Goal: Information Seeking & Learning: Learn about a topic

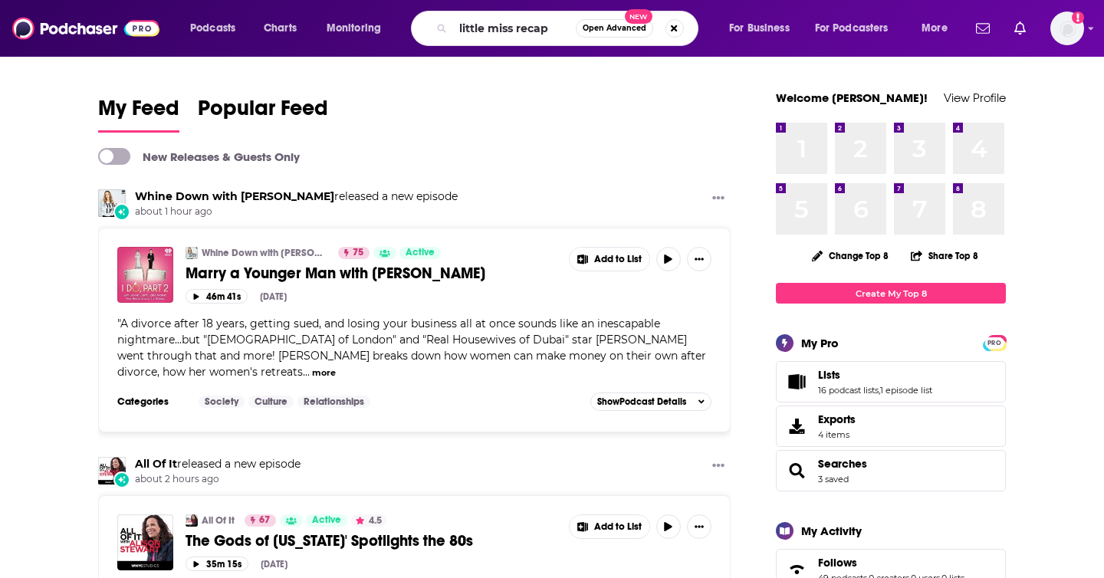
type input "little miss recap"
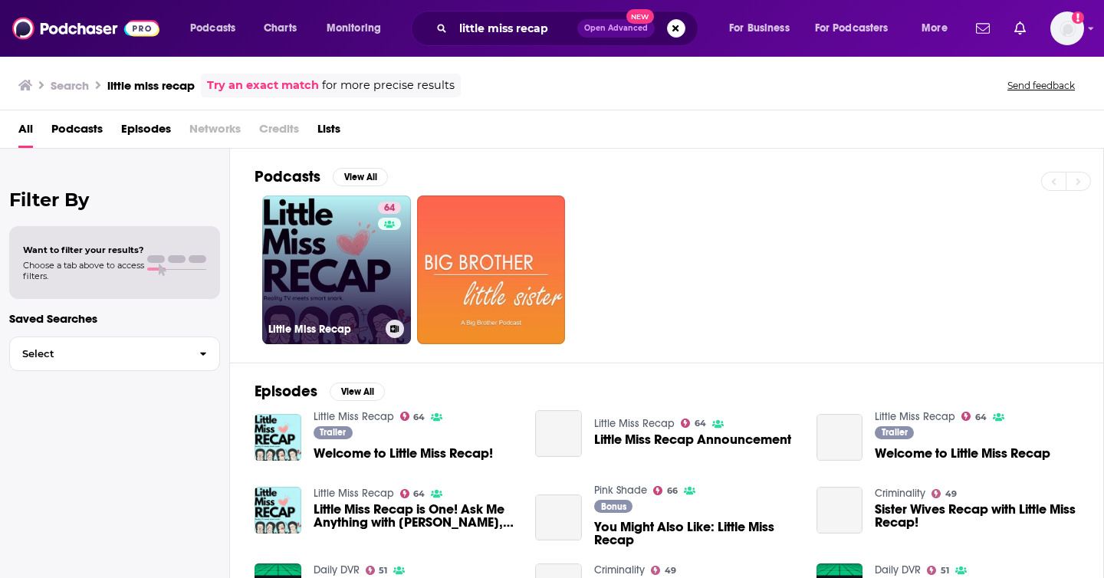
click at [347, 237] on link "64 Little Miss Recap" at bounding box center [336, 270] width 149 height 149
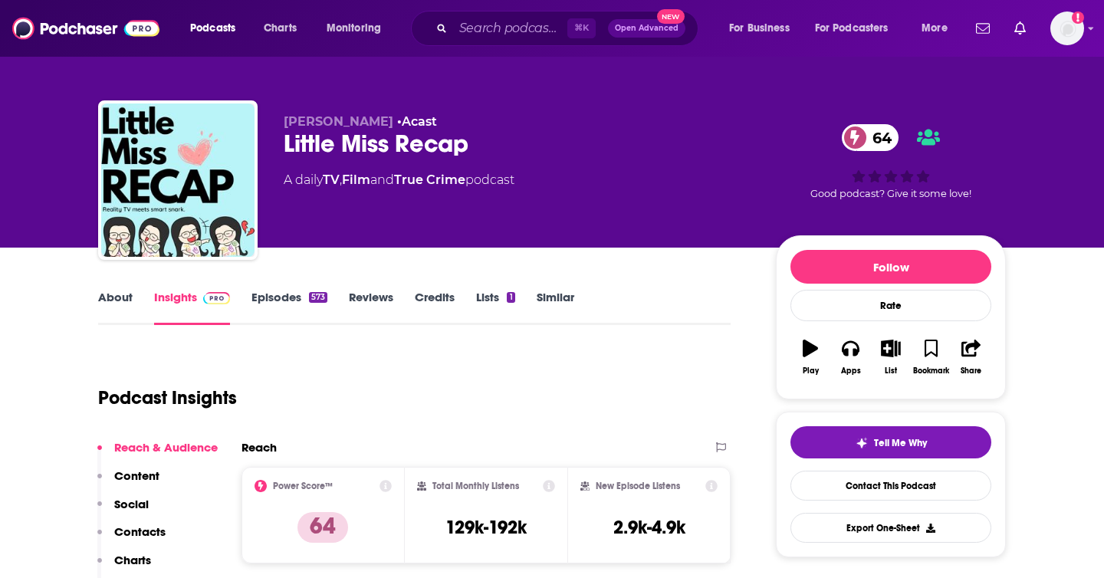
scroll to position [109, 0]
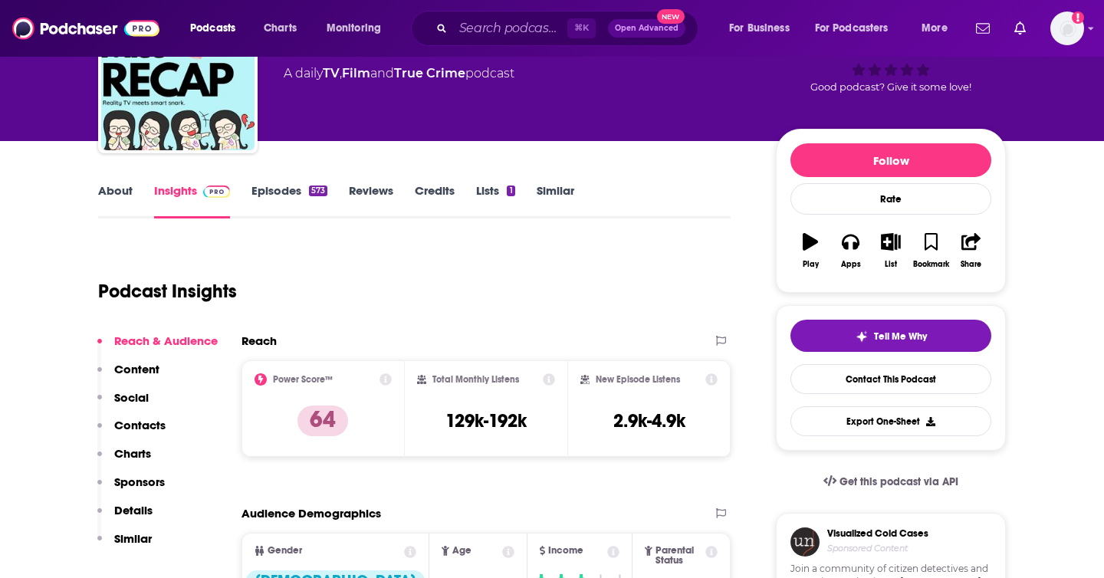
click at [119, 191] on link "About" at bounding box center [115, 200] width 35 height 35
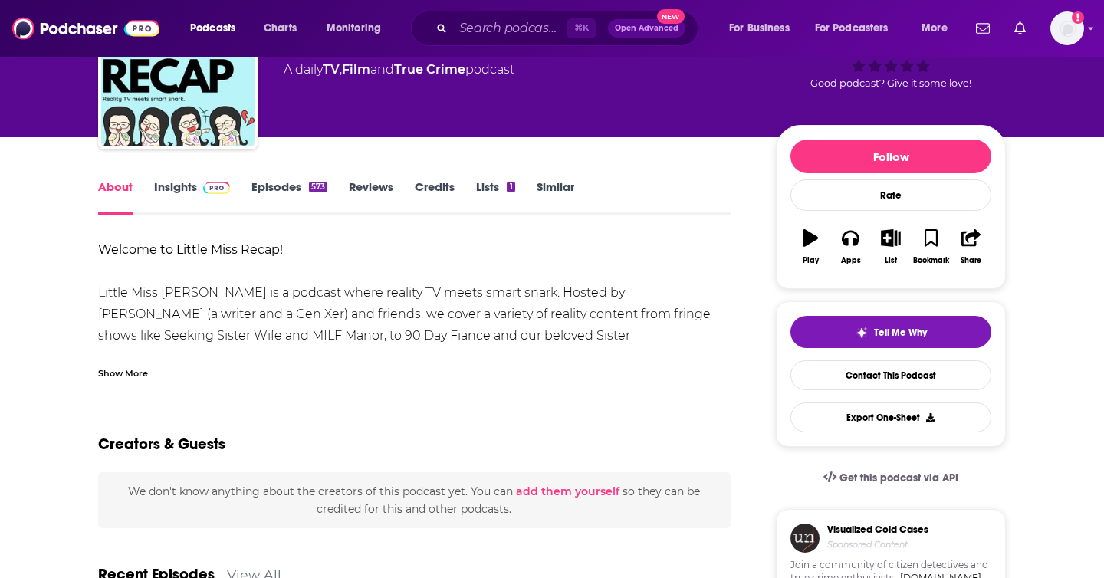
scroll to position [126, 0]
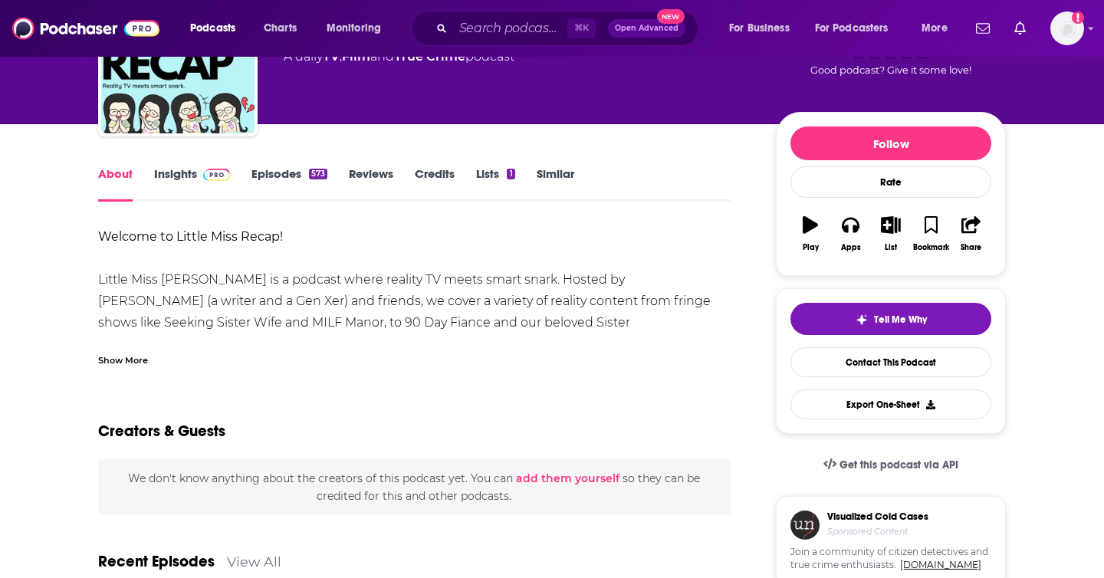
click at [318, 181] on link "Episodes 573" at bounding box center [290, 183] width 76 height 35
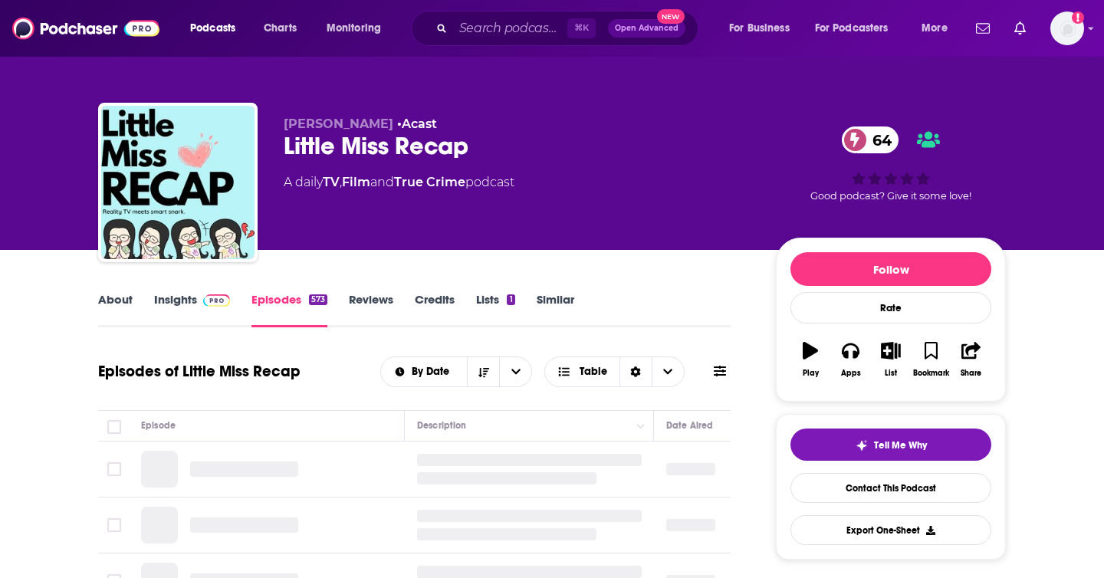
click at [191, 304] on link "Insights" at bounding box center [192, 309] width 76 height 35
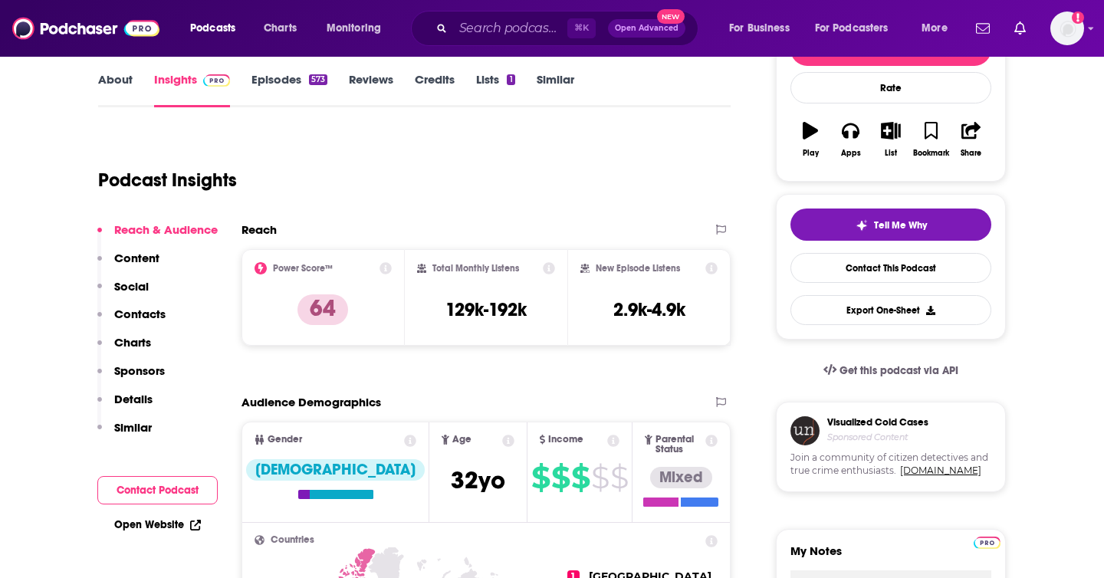
scroll to position [1236, 0]
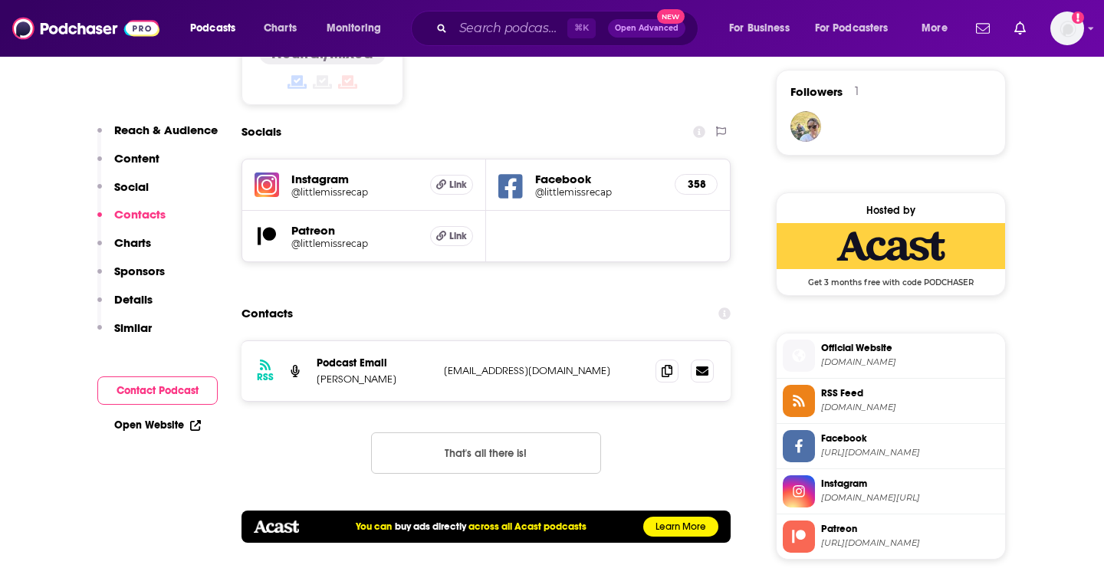
click at [155, 396] on button "Contact Podcast" at bounding box center [157, 391] width 120 height 28
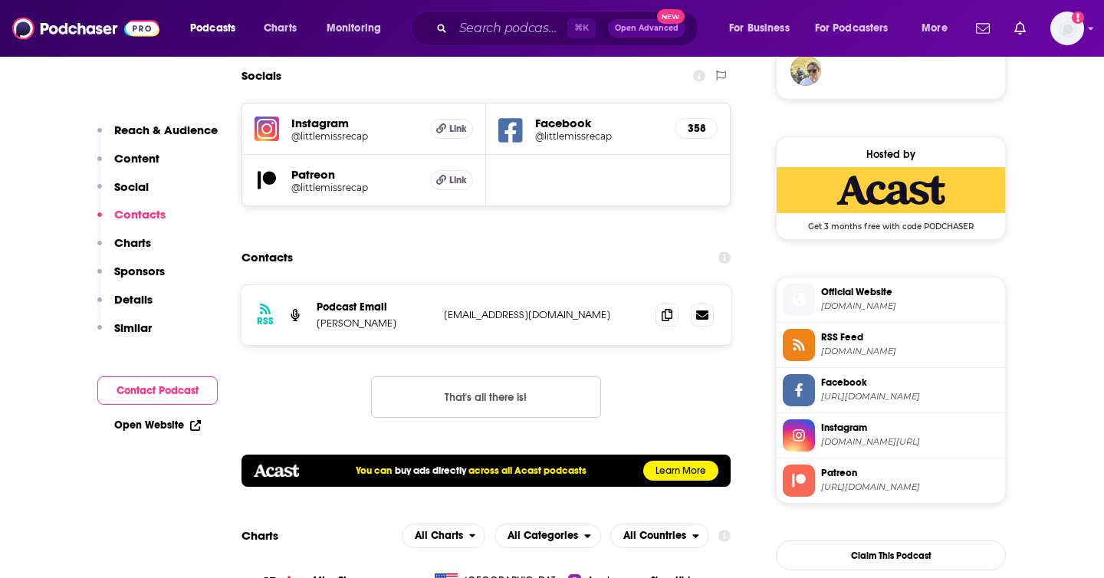
scroll to position [1298, 0]
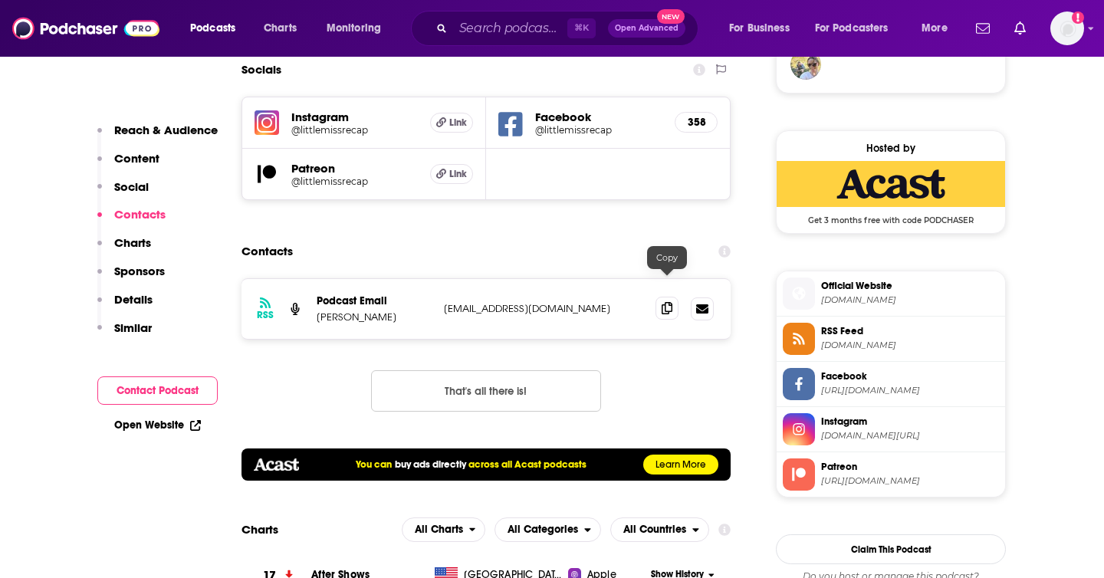
click at [669, 302] on icon at bounding box center [667, 308] width 11 height 12
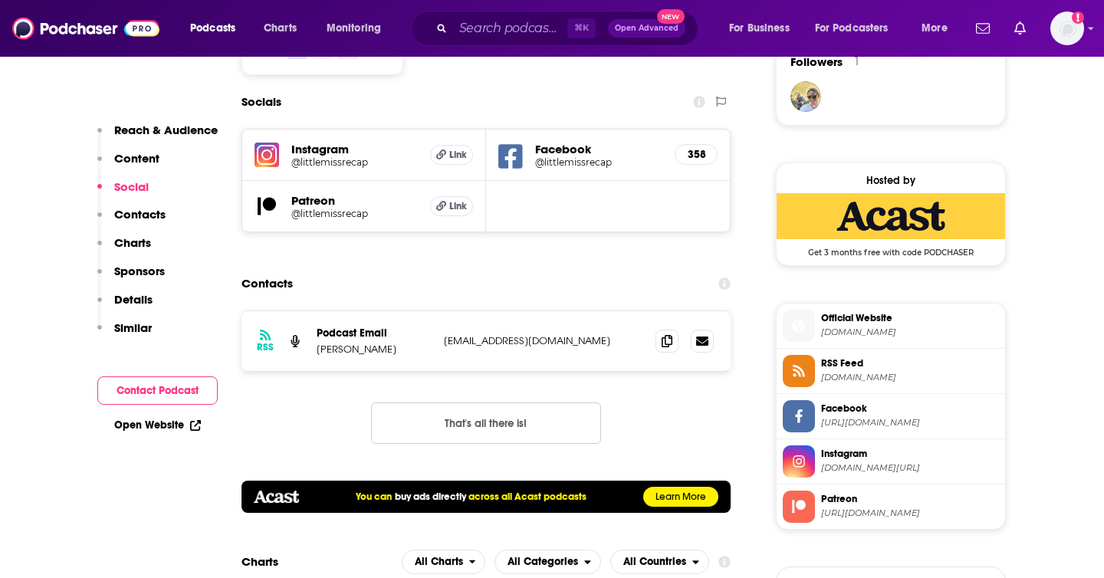
scroll to position [1071, 0]
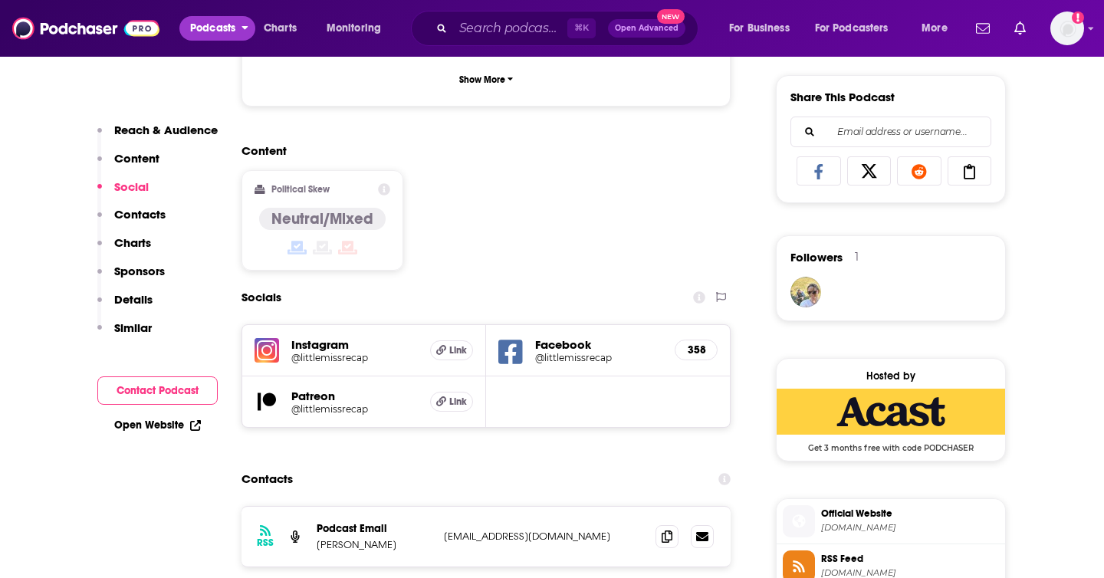
click at [229, 34] on span "Podcasts" at bounding box center [212, 28] width 45 height 21
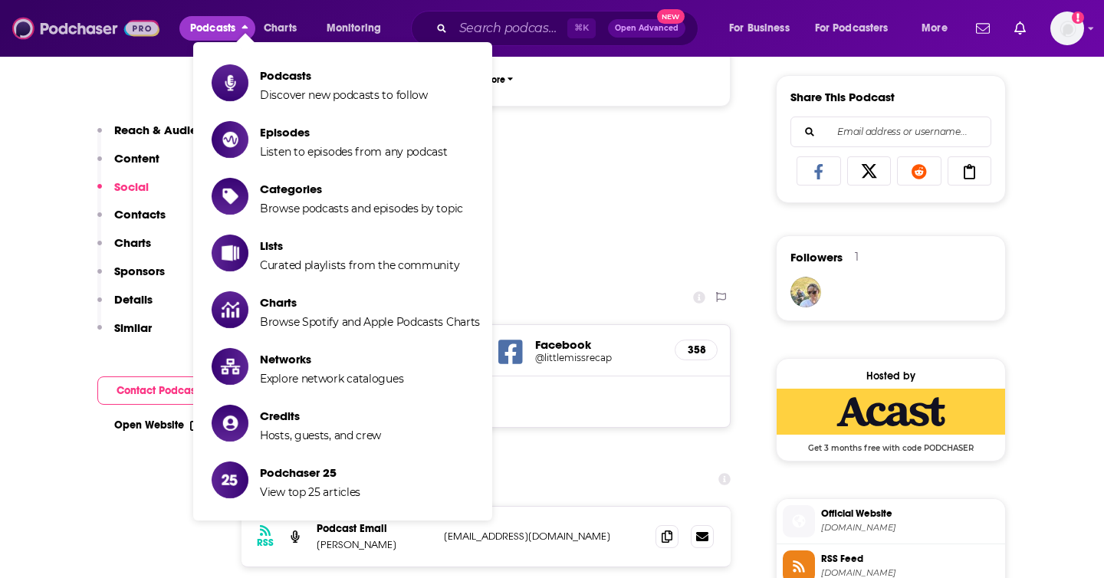
click at [47, 38] on img at bounding box center [85, 28] width 147 height 29
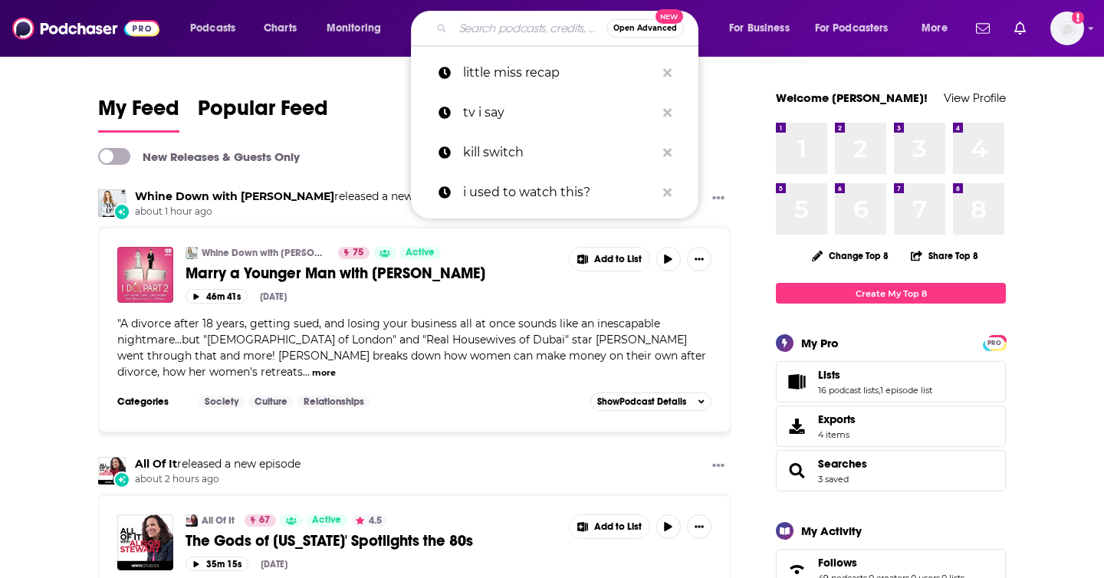
click at [505, 34] on input "Search podcasts, credits, & more..." at bounding box center [529, 28] width 153 height 25
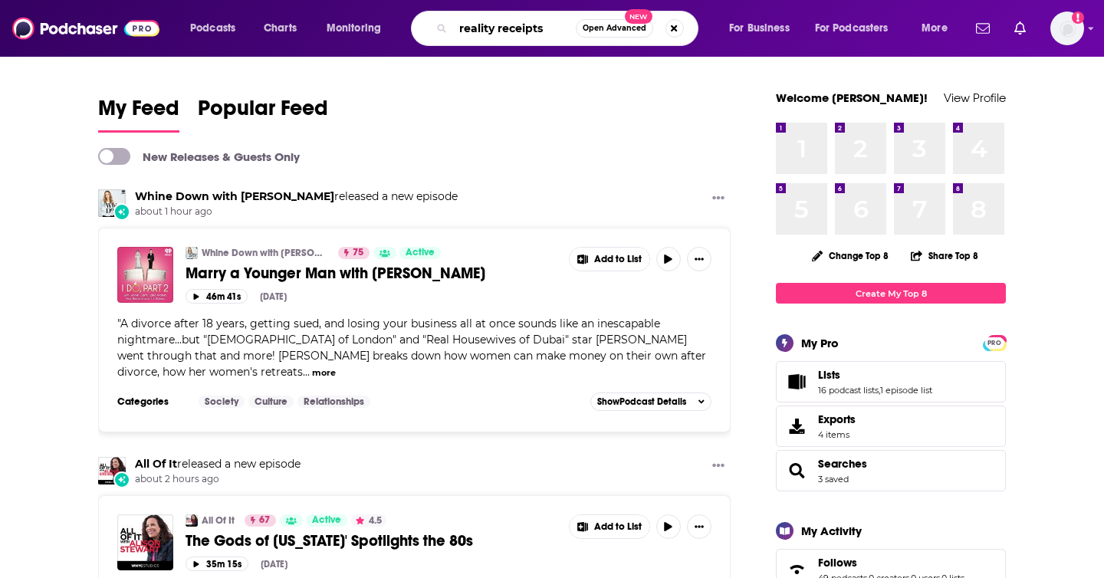
type input "reality receipts"
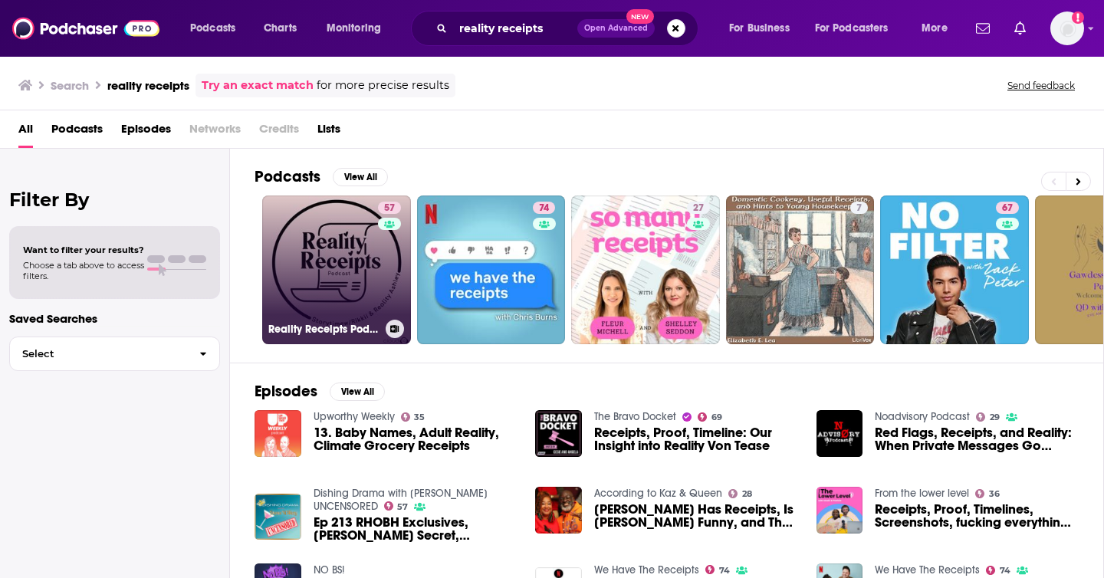
click at [325, 262] on link "57 Reality Receipts Podcast" at bounding box center [336, 270] width 149 height 149
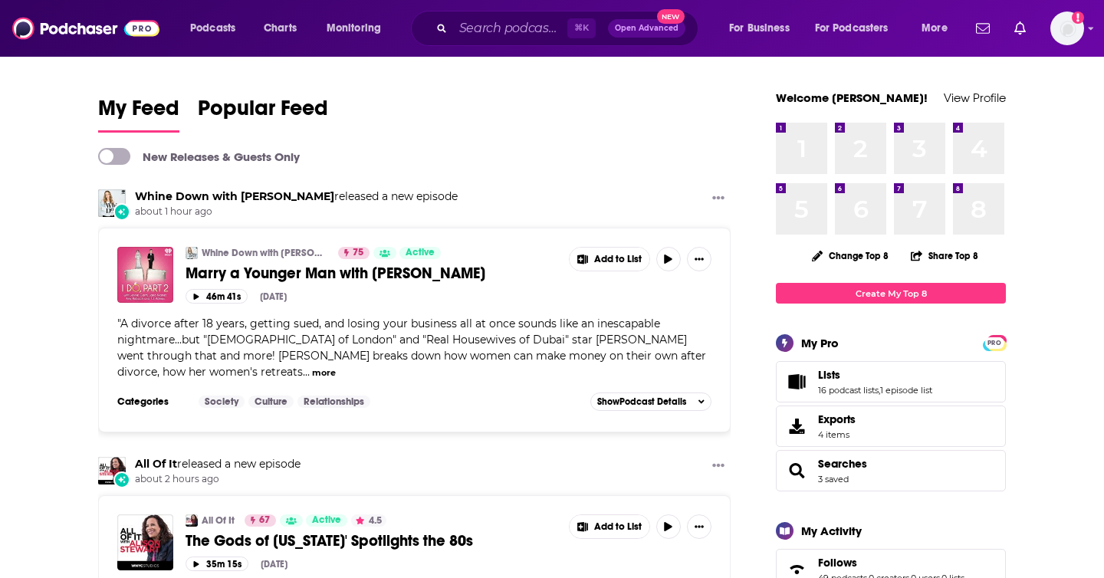
click at [247, 253] on link "Whine Down with [PERSON_NAME]" at bounding box center [265, 253] width 127 height 12
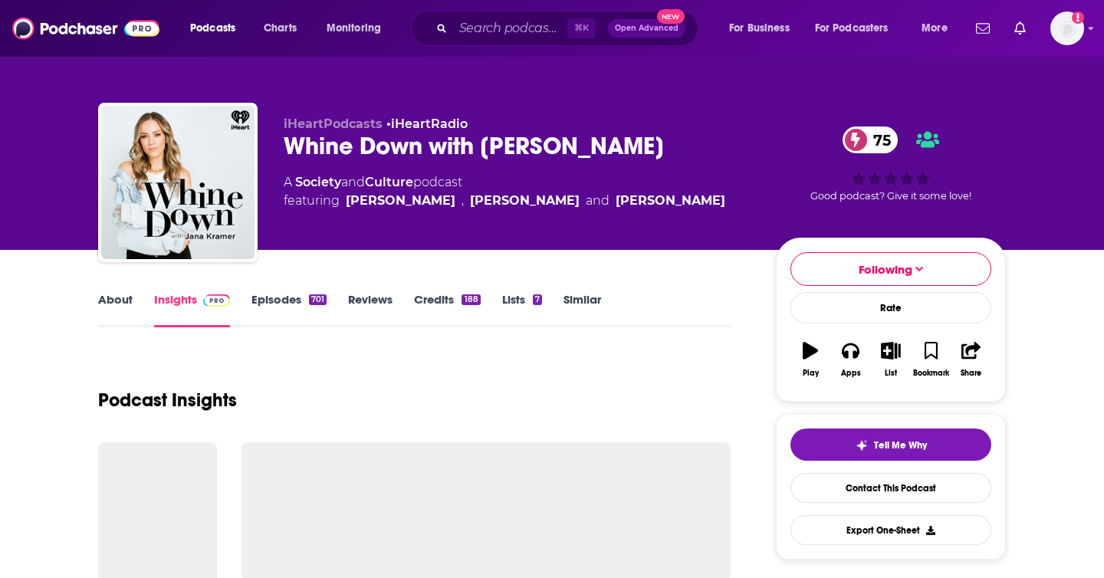
click at [100, 302] on link "About" at bounding box center [115, 309] width 35 height 35
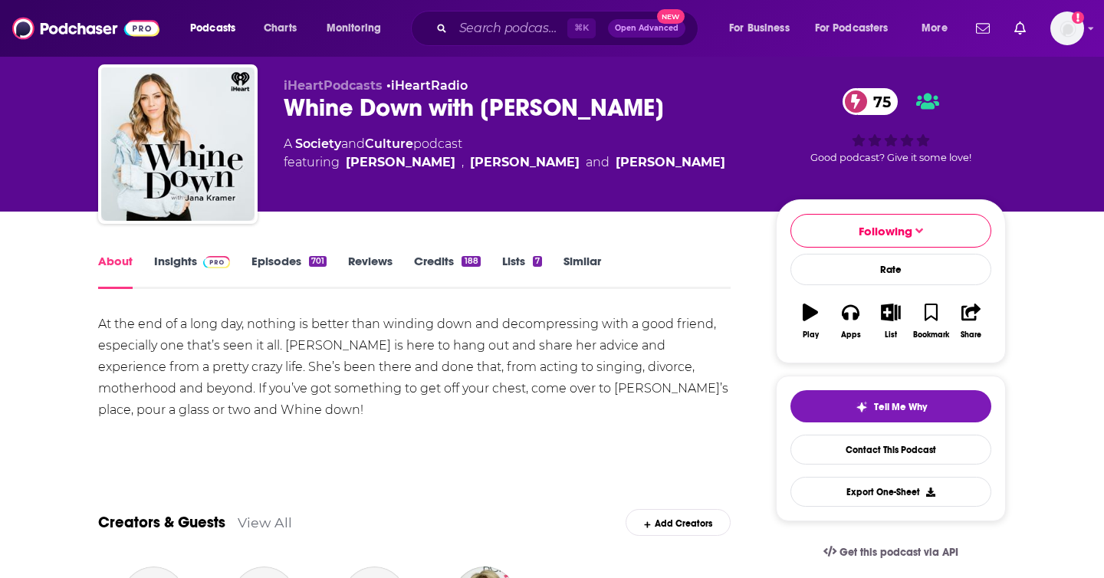
scroll to position [46, 0]
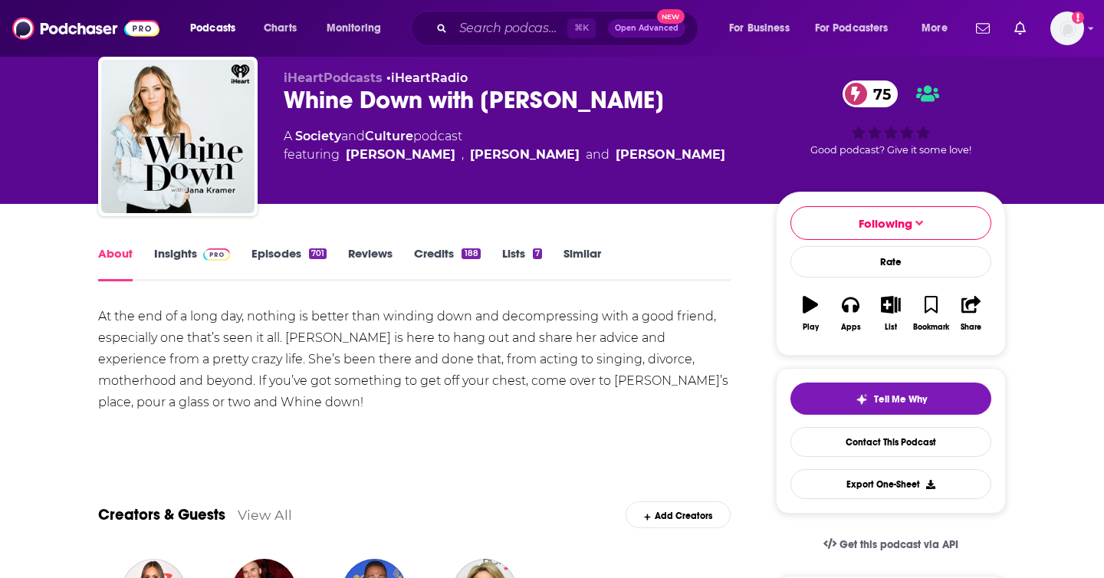
click at [199, 250] on span at bounding box center [213, 253] width 33 height 15
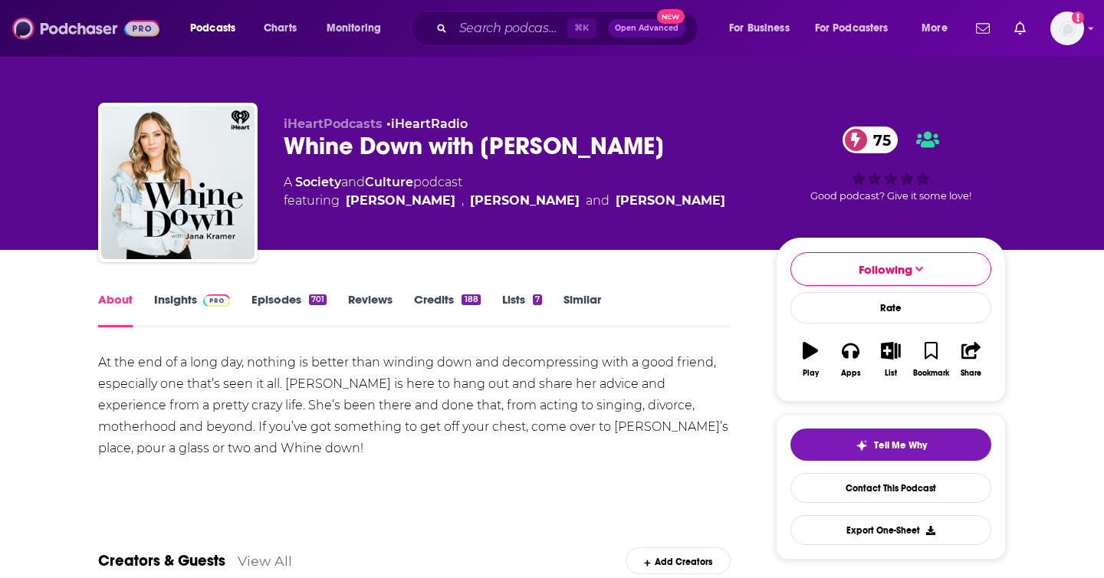
click at [88, 39] on img at bounding box center [85, 28] width 147 height 29
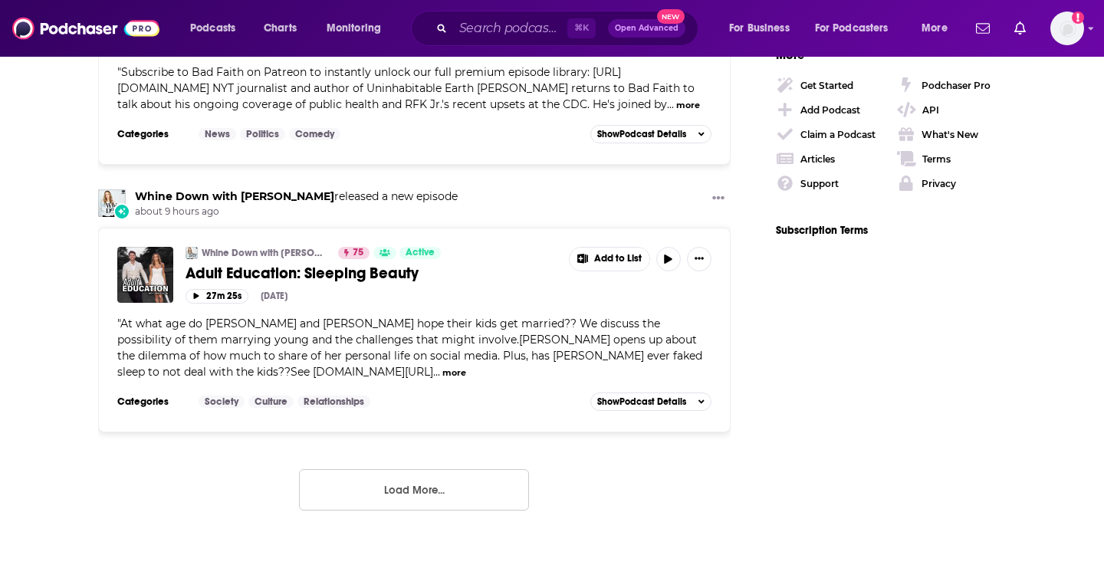
scroll to position [2448, 0]
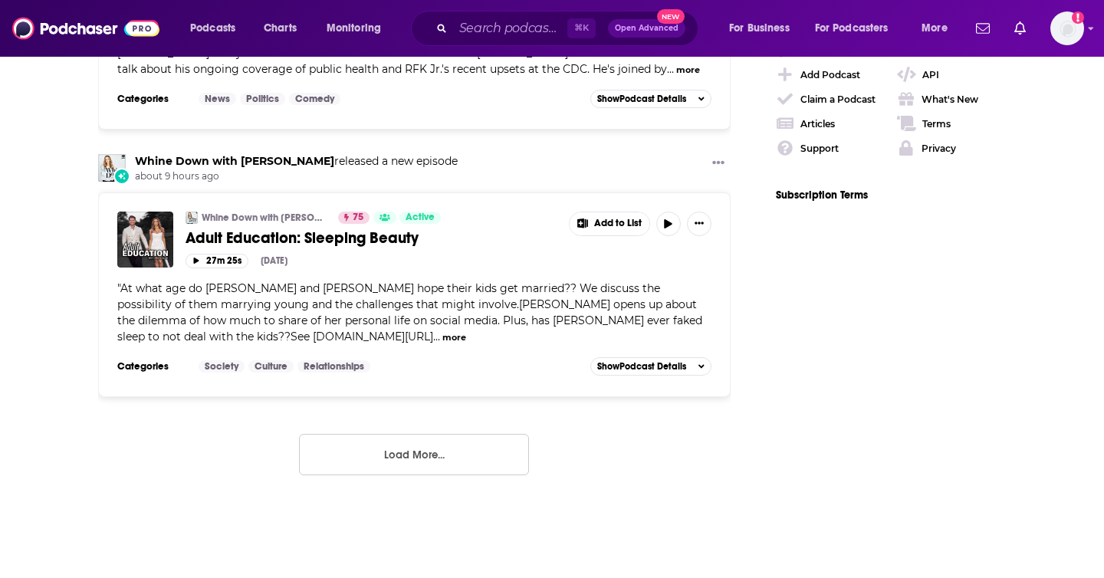
click at [414, 434] on button "Load More..." at bounding box center [414, 454] width 230 height 41
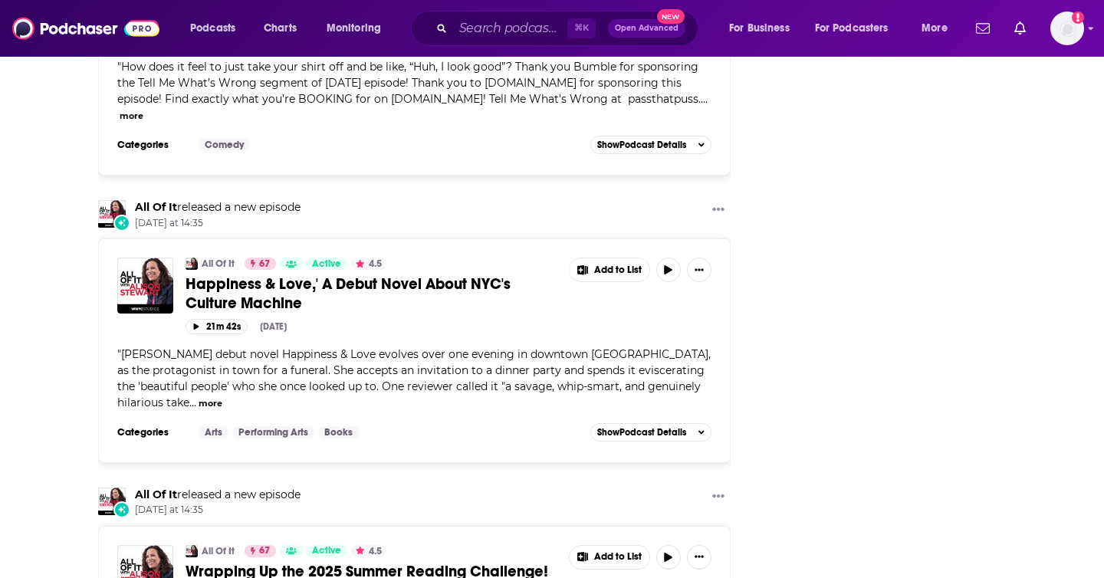
scroll to position [5174, 0]
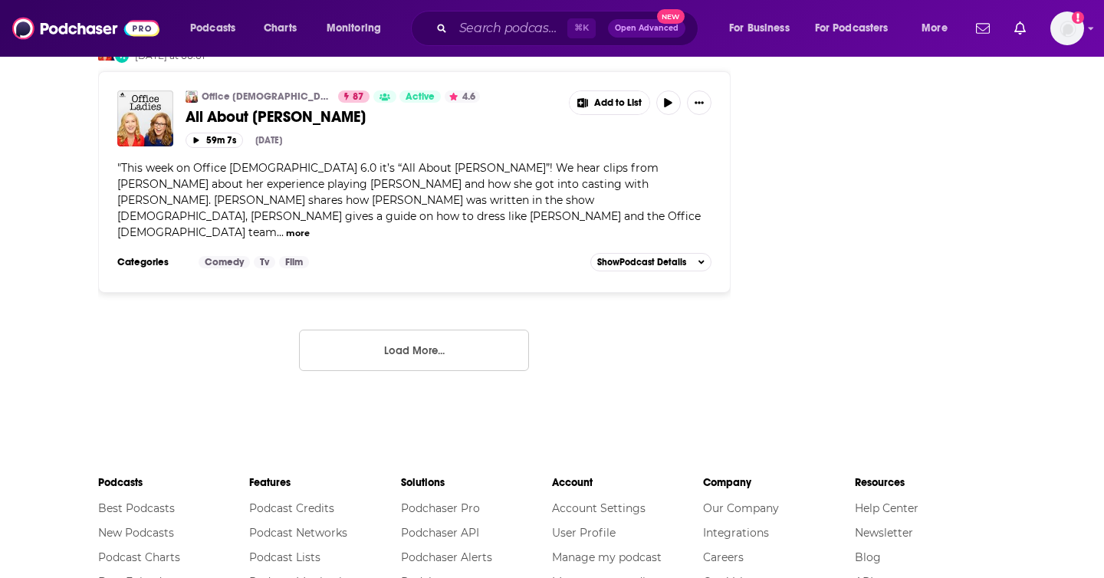
scroll to position [8110, 0]
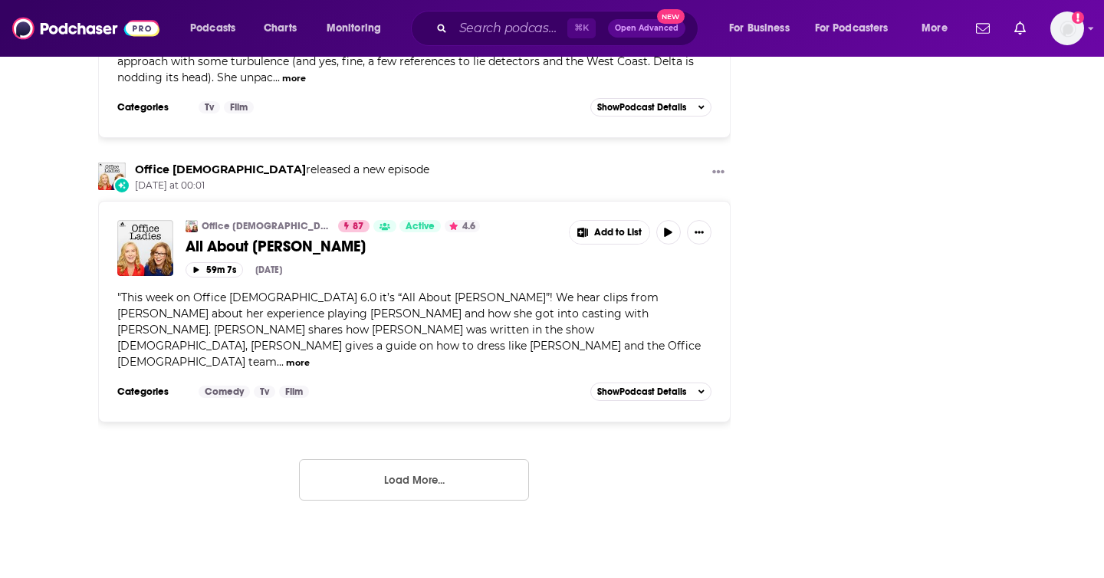
click at [416, 459] on button "Load More..." at bounding box center [414, 479] width 230 height 41
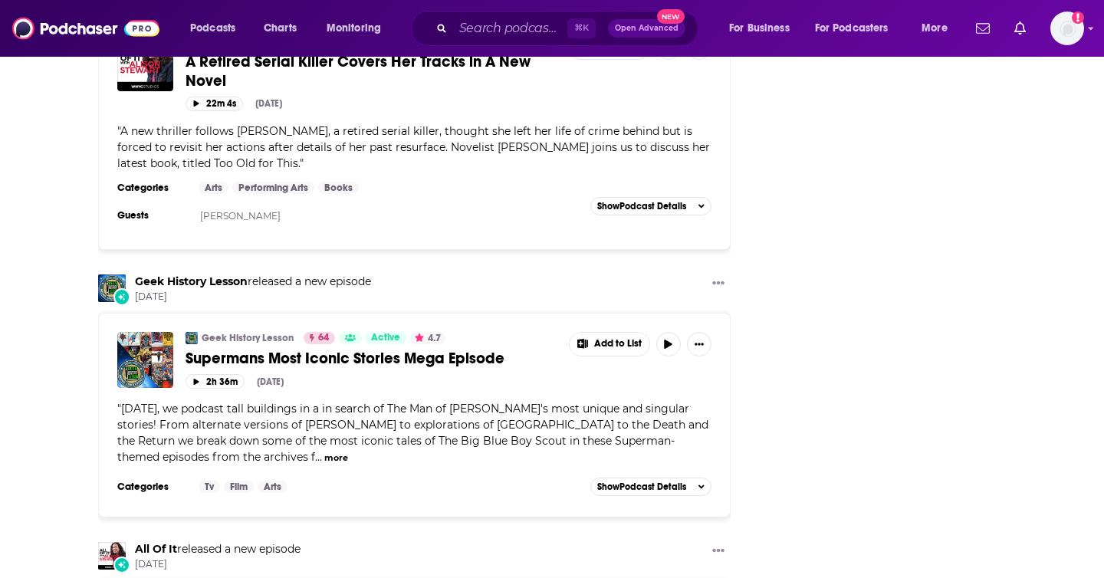
scroll to position [10153, 0]
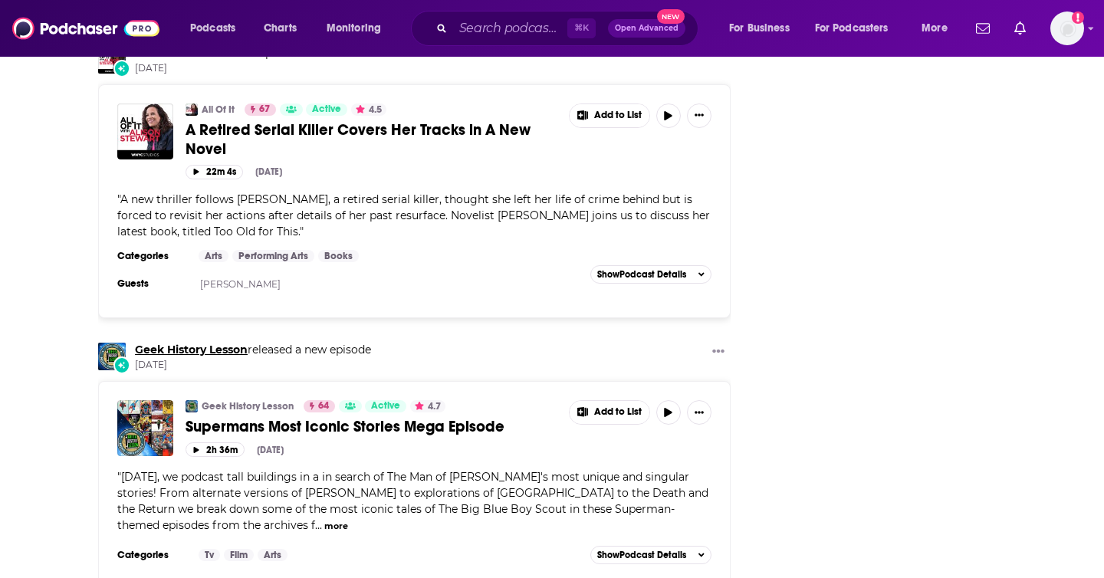
click at [235, 343] on link "Geek History Lesson" at bounding box center [191, 350] width 113 height 14
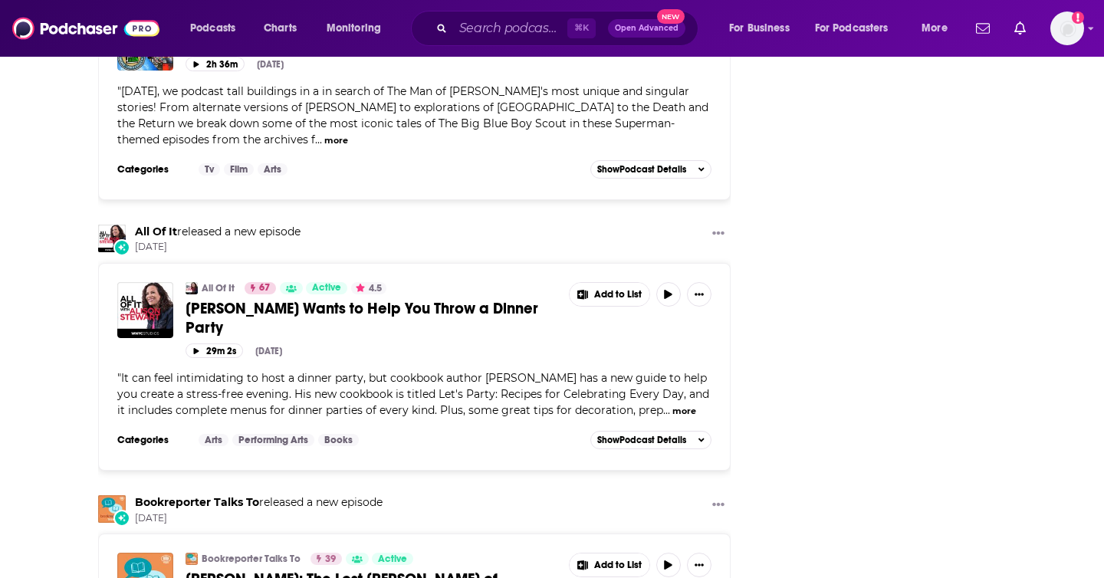
scroll to position [10572, 0]
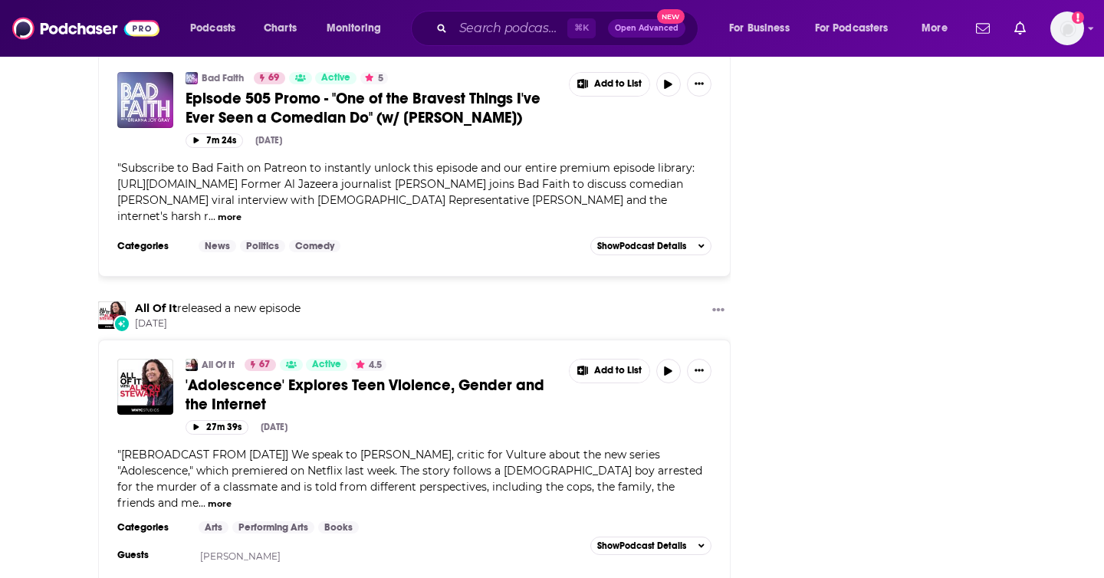
scroll to position [12984, 0]
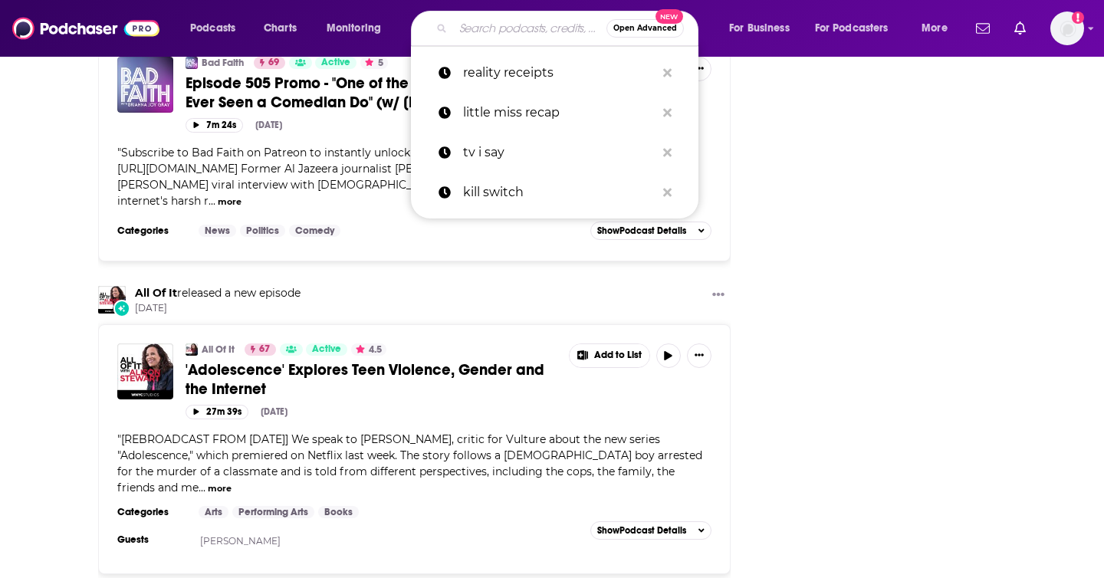
drag, startPoint x: 492, startPoint y: 28, endPoint x: 493, endPoint y: 20, distance: 8.6
click at [492, 28] on input "Search podcasts, credits, & more..." at bounding box center [529, 28] width 153 height 25
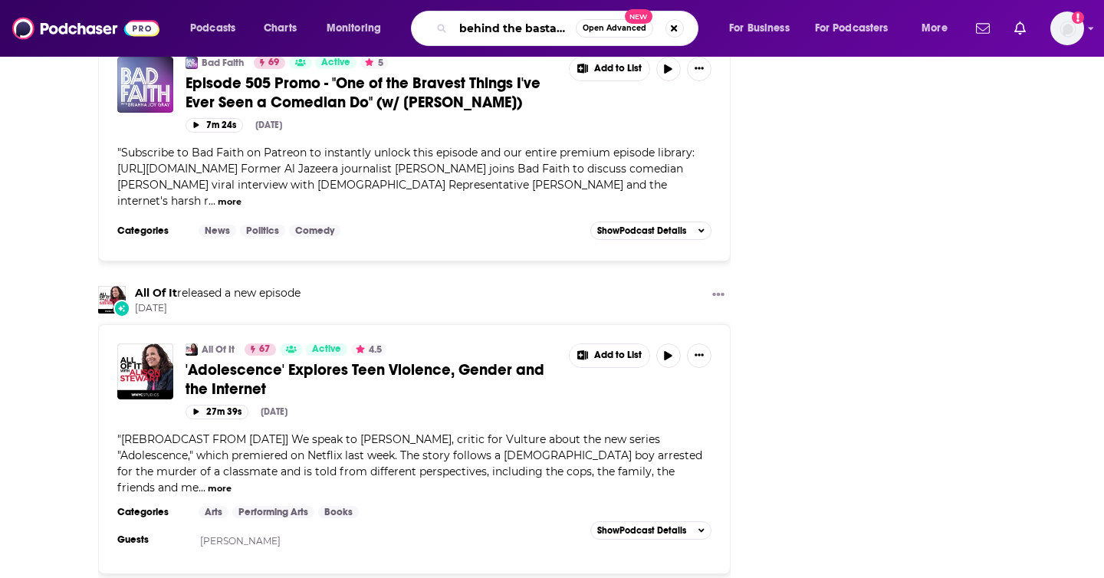
type input "behind the bastards"
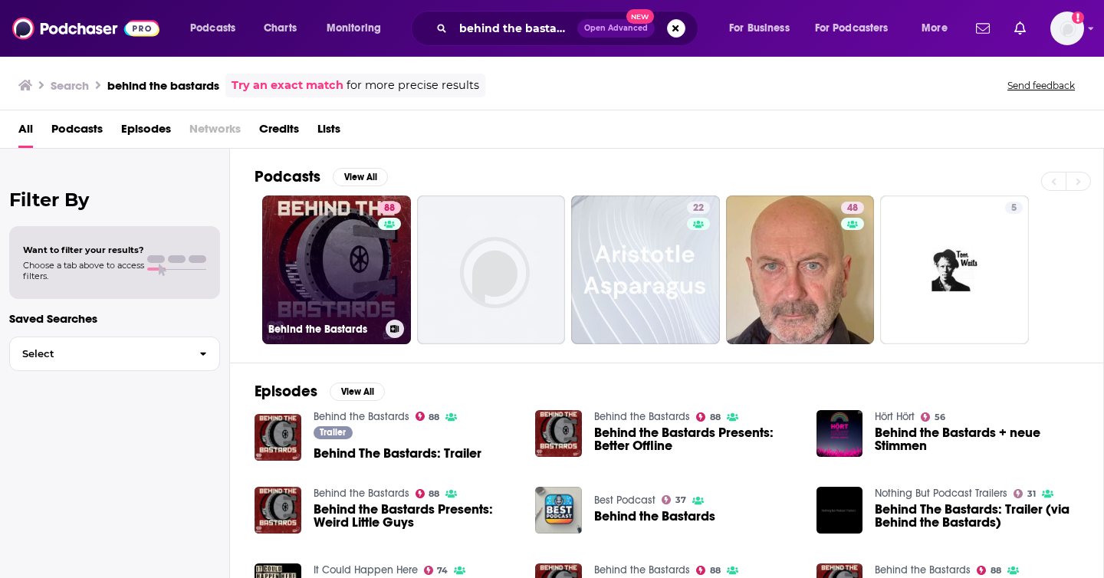
click at [331, 251] on link "88 Behind the Bastards" at bounding box center [336, 270] width 149 height 149
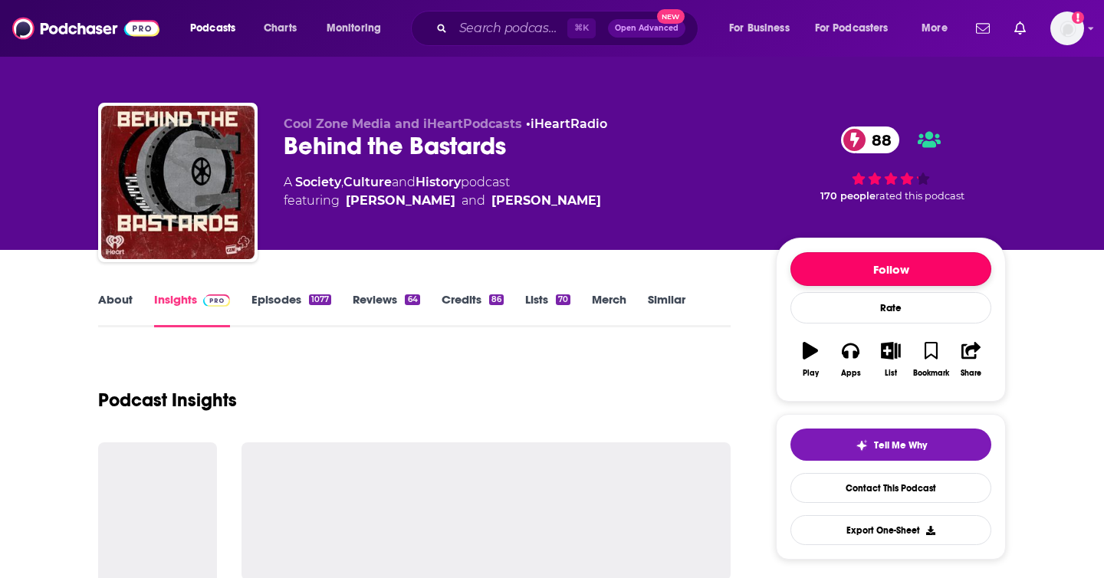
click at [873, 275] on button "Follow" at bounding box center [891, 269] width 201 height 34
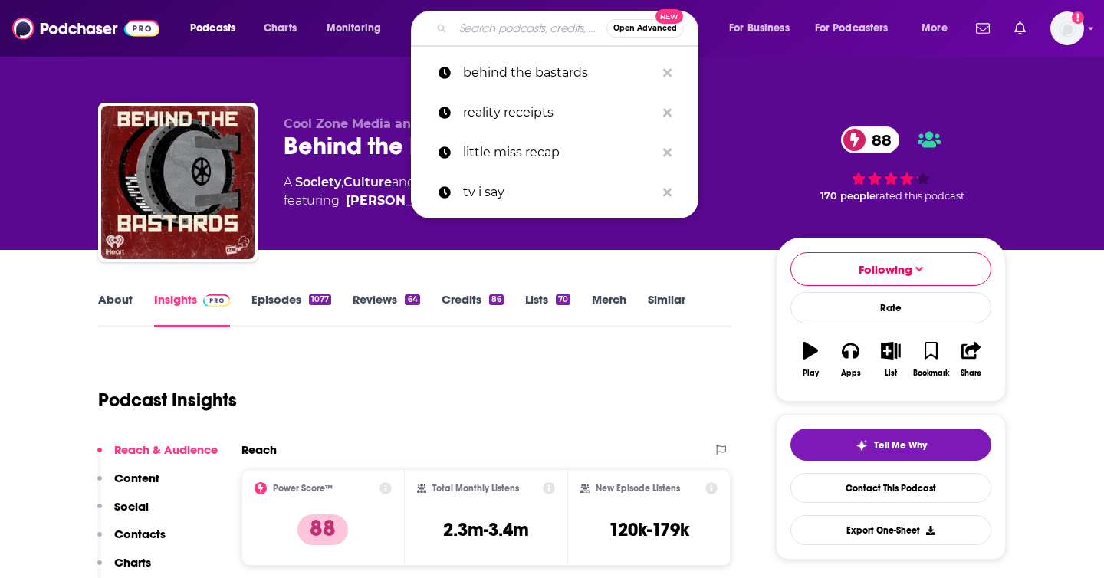
click at [459, 29] on input "Search podcasts, credits, & more..." at bounding box center [529, 28] width 153 height 25
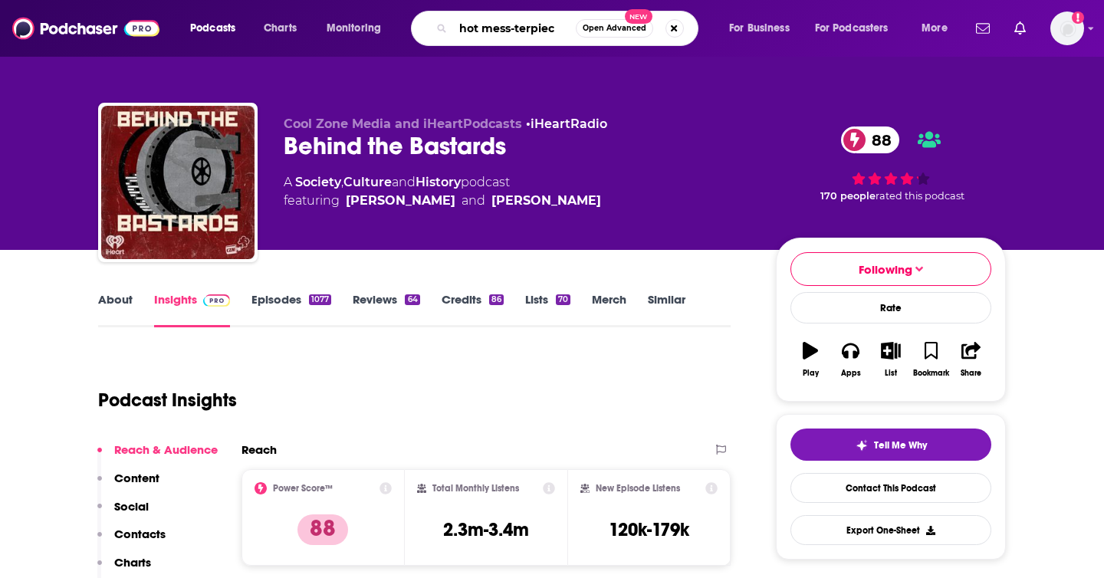
type input "hot mess-terpiece"
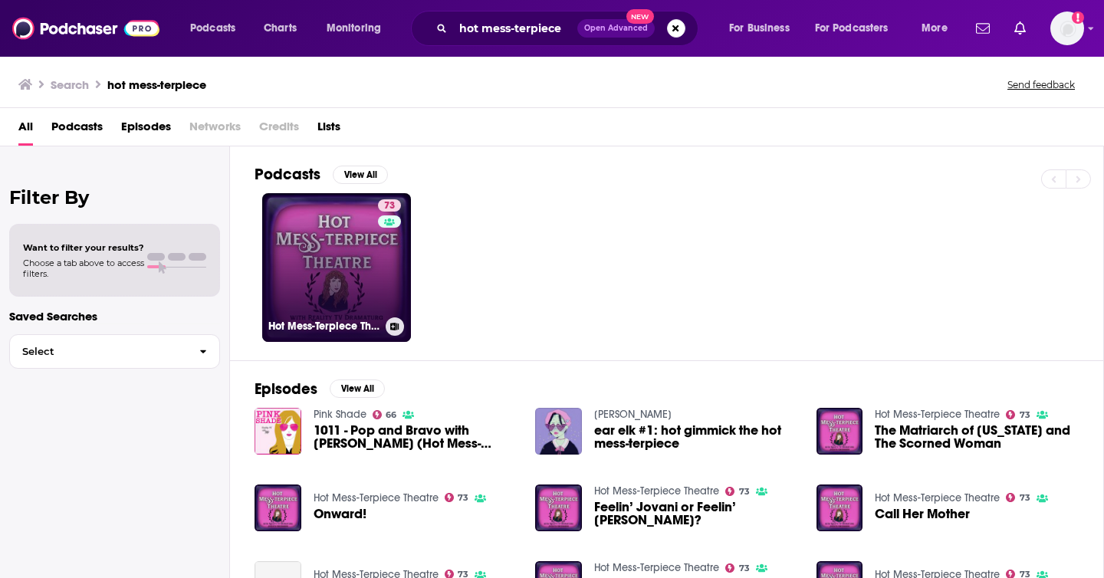
click at [319, 263] on link "73 Hot Mess-Terpiece Theatre" at bounding box center [336, 267] width 149 height 149
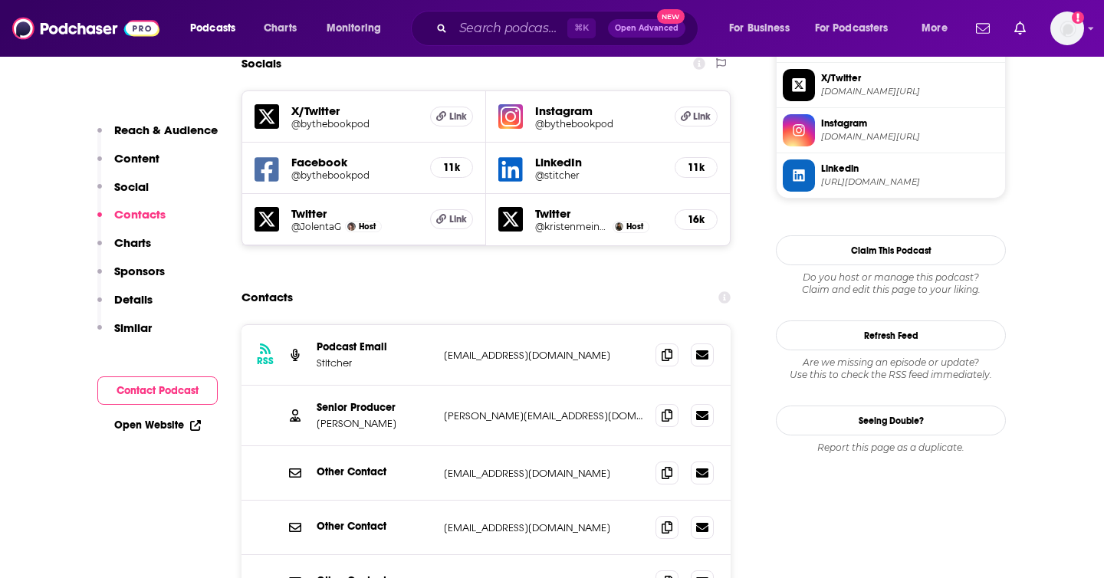
scroll to position [1414, 0]
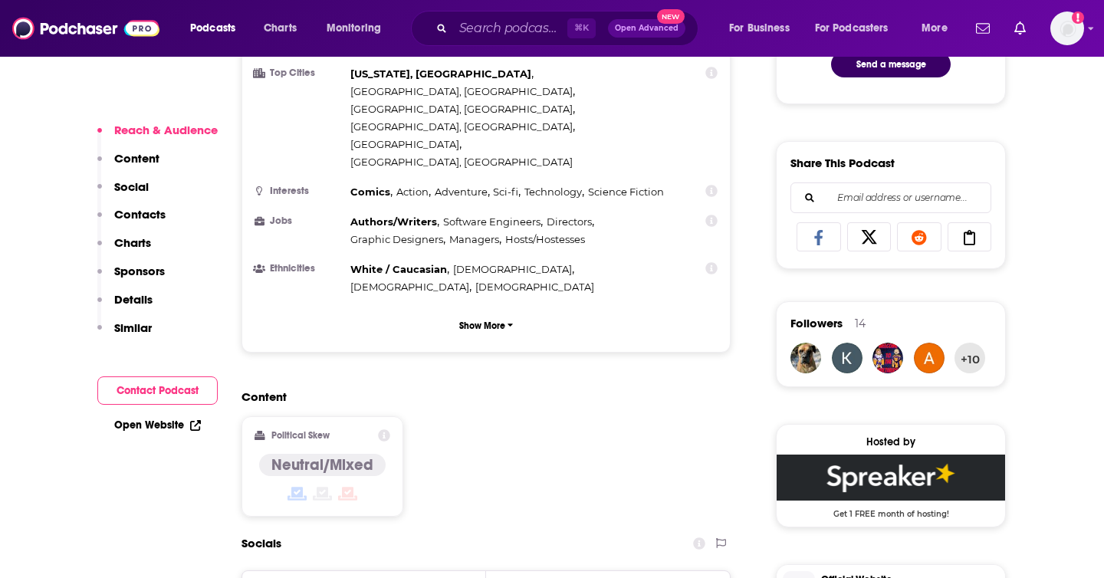
scroll to position [916, 0]
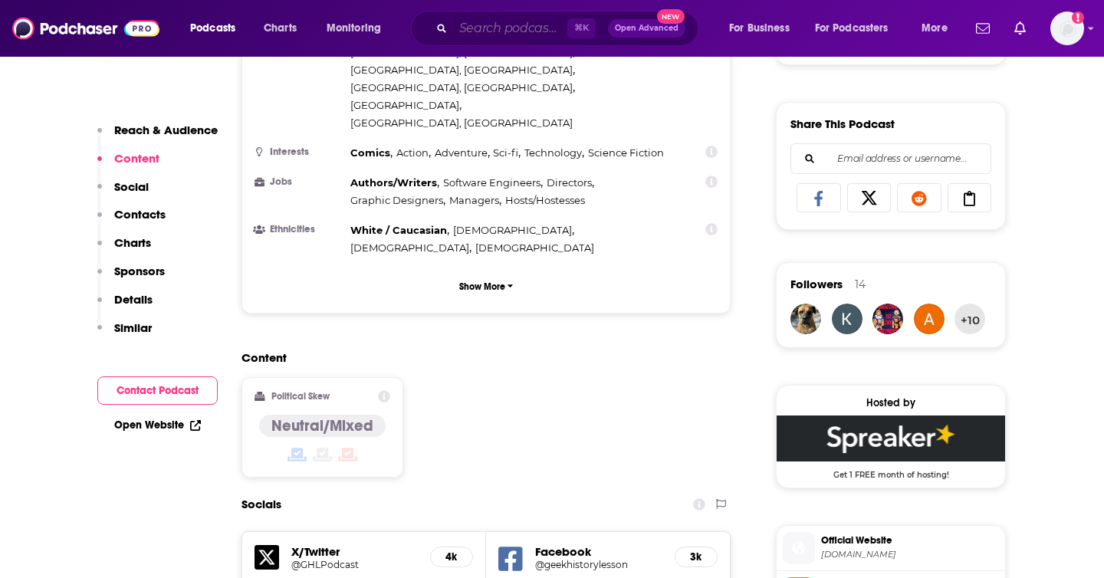
click at [498, 26] on input "Search podcasts, credits, & more..." at bounding box center [510, 28] width 114 height 25
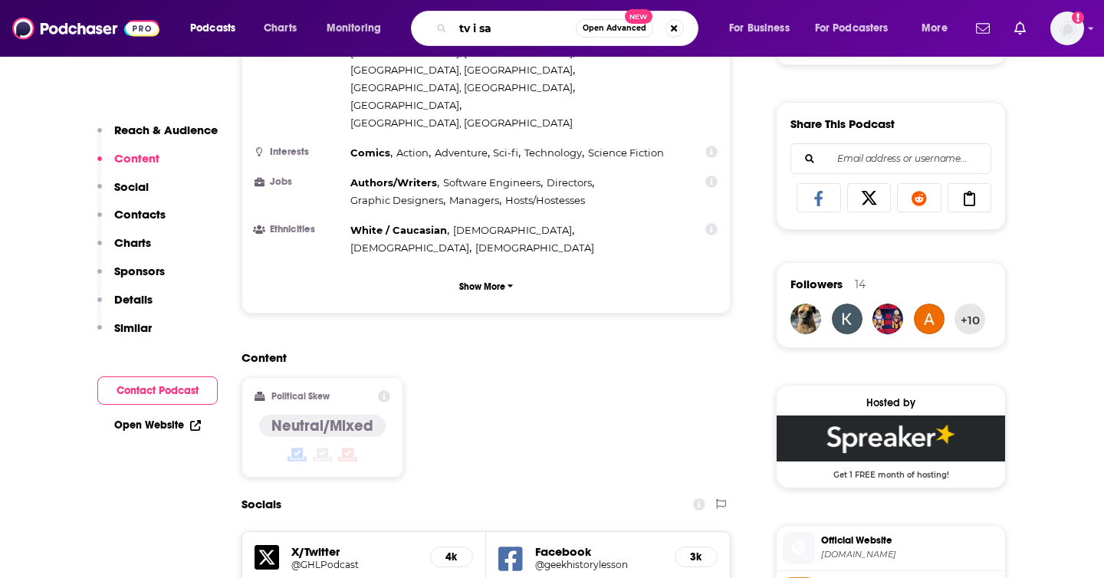
type input "tv i say"
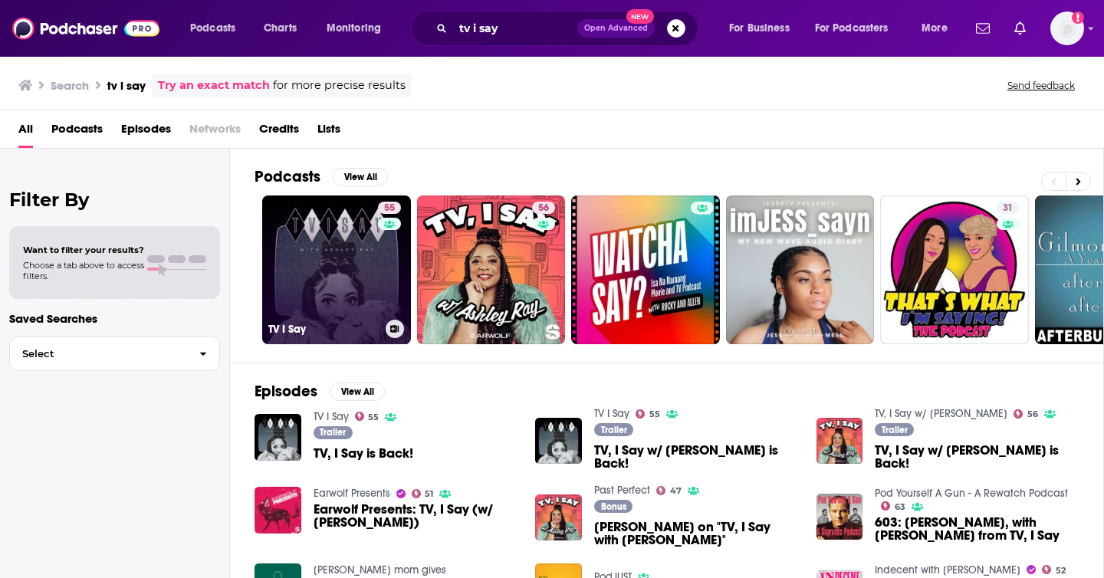
click at [338, 265] on link "55 TV I Say" at bounding box center [336, 270] width 149 height 149
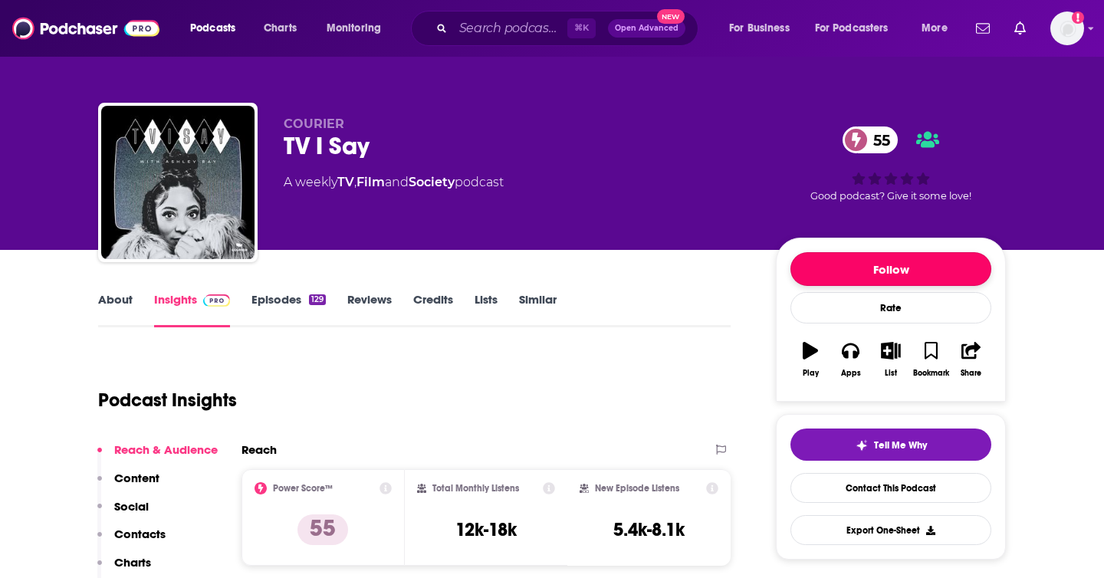
click at [848, 268] on button "Follow" at bounding box center [891, 269] width 201 height 34
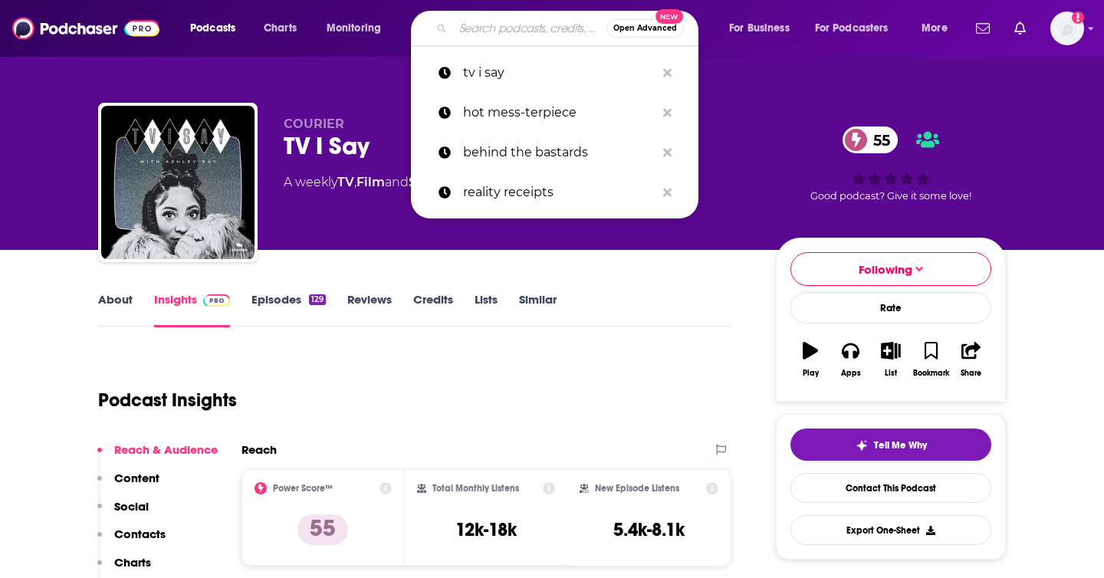
click at [477, 32] on input "Search podcasts, credits, & more..." at bounding box center [529, 28] width 153 height 25
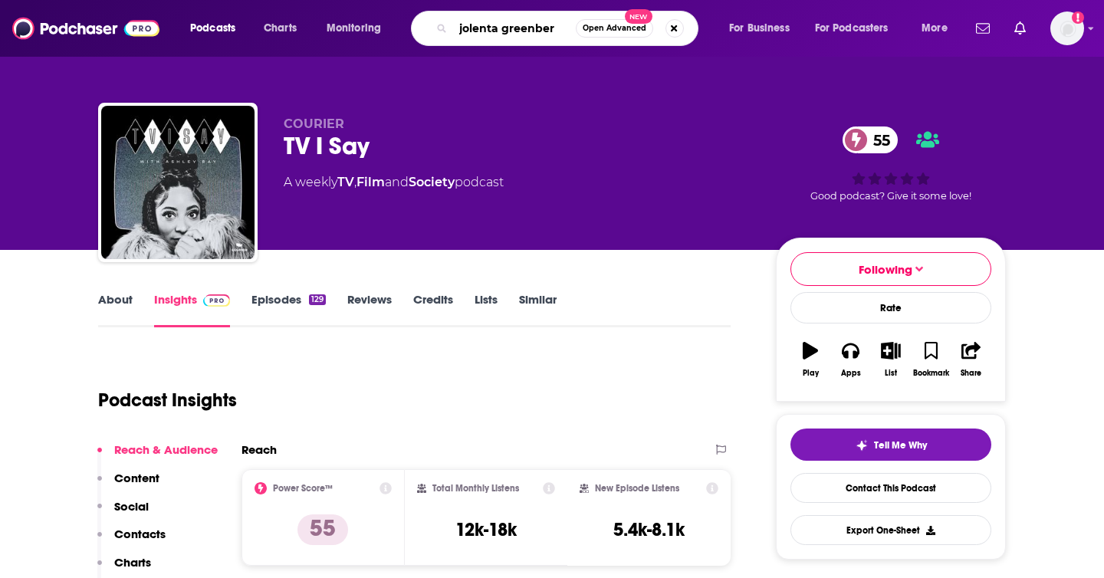
type input "jolenta greenberg"
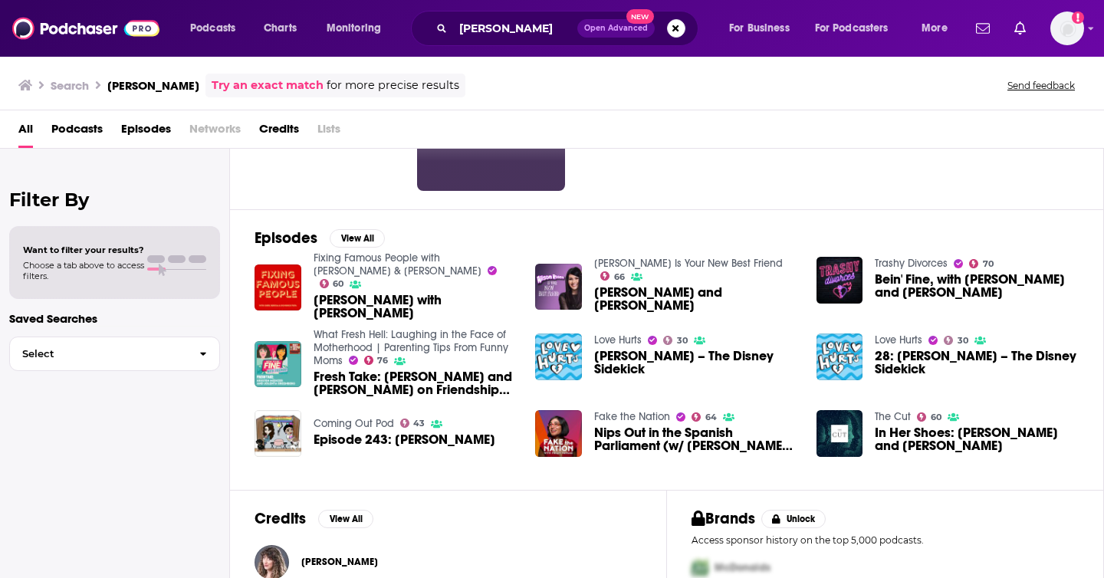
scroll to position [196, 0]
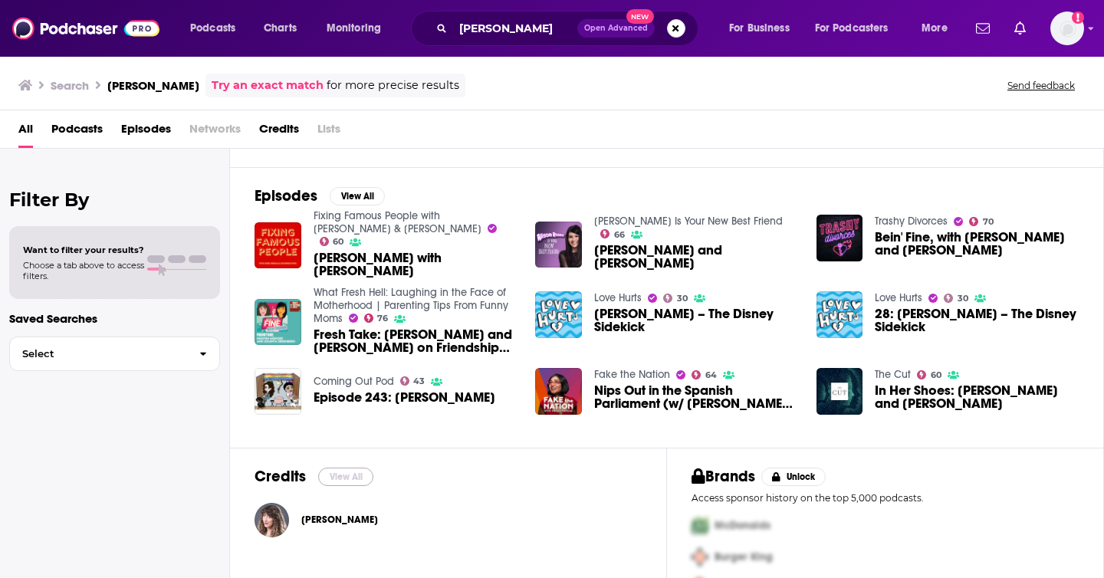
click at [347, 479] on button "View All" at bounding box center [345, 477] width 55 height 18
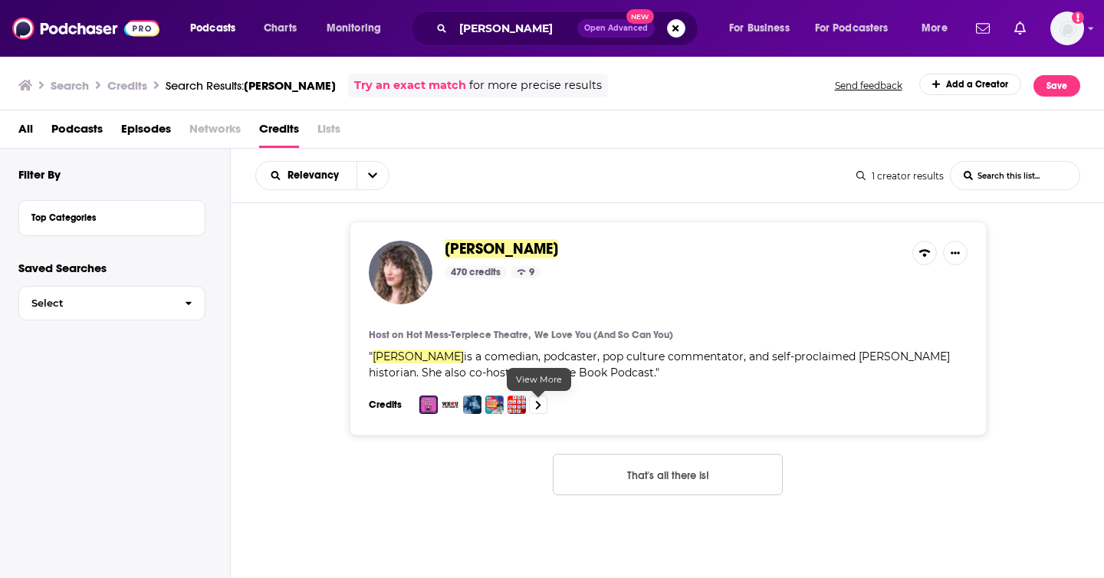
click at [540, 406] on icon at bounding box center [538, 405] width 5 height 8
click at [288, 25] on span "Charts" at bounding box center [280, 28] width 33 height 21
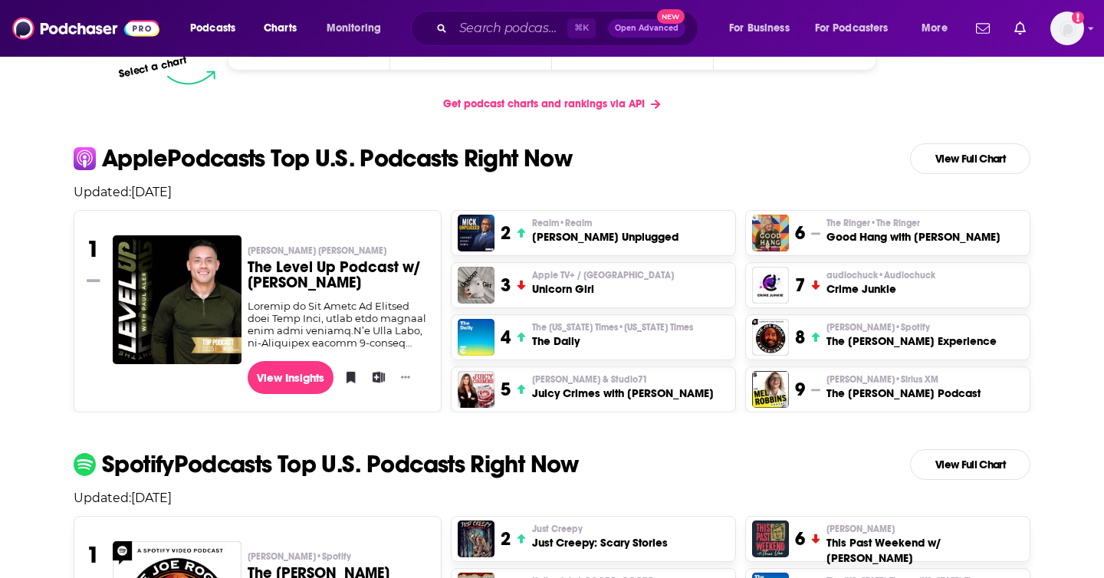
scroll to position [287, 0]
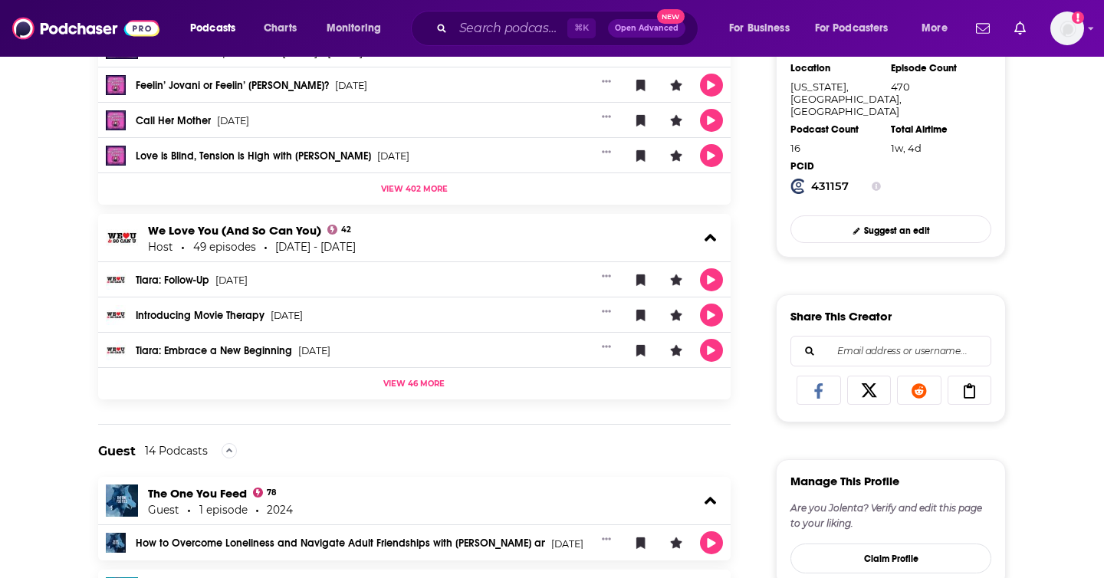
scroll to position [299, 0]
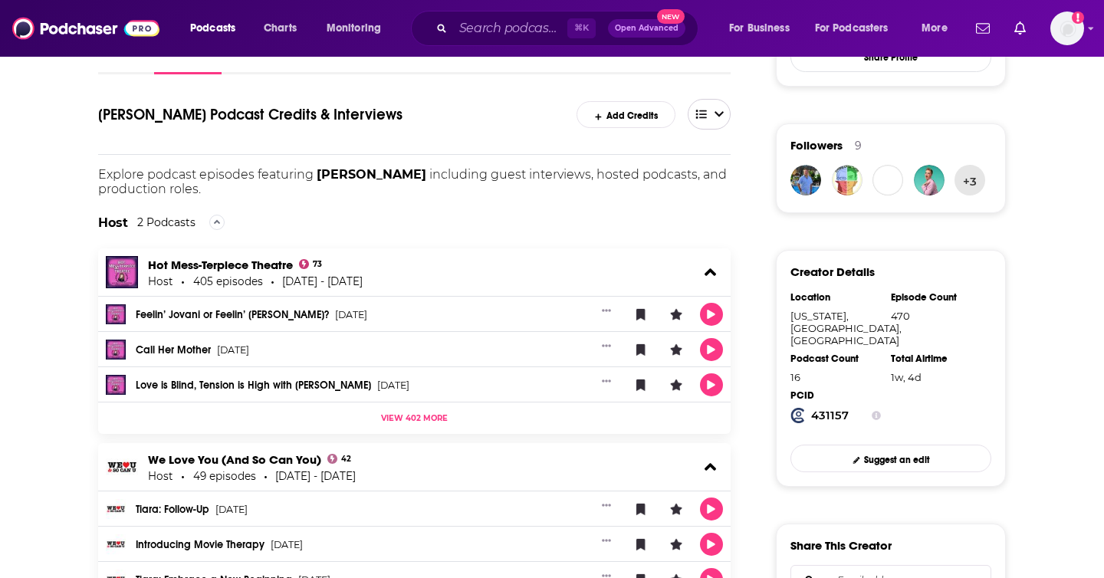
click at [719, 119] on icon "open menu" at bounding box center [719, 114] width 9 height 11
click at [496, 123] on h1 "Jolenta Greenberg's Podcast Credits & Interviews" at bounding box center [322, 114] width 449 height 31
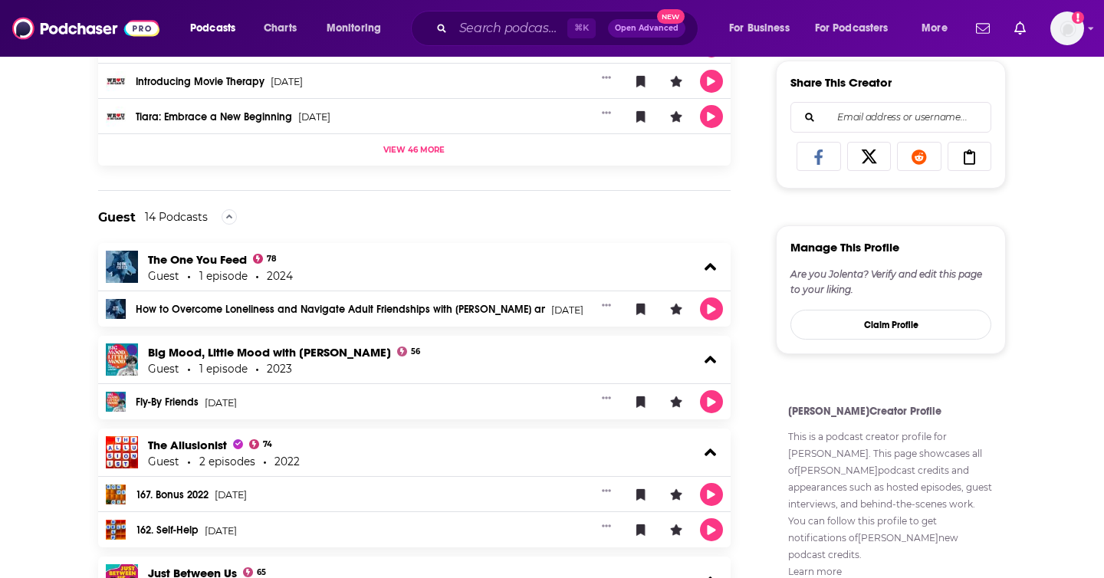
scroll to position [777, 0]
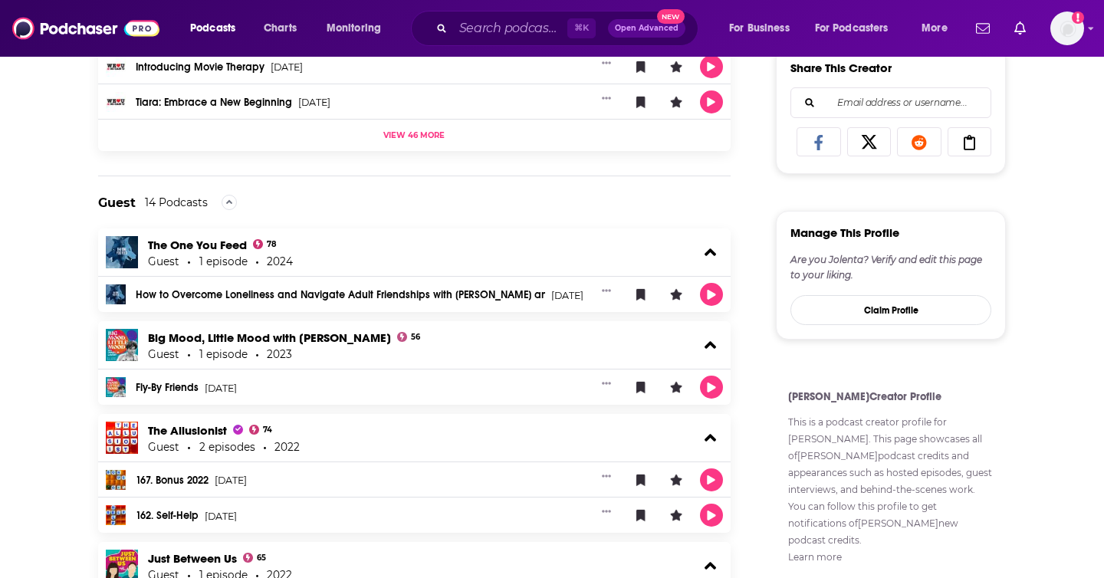
click at [429, 133] on span "View 46 more" at bounding box center [413, 135] width 61 height 10
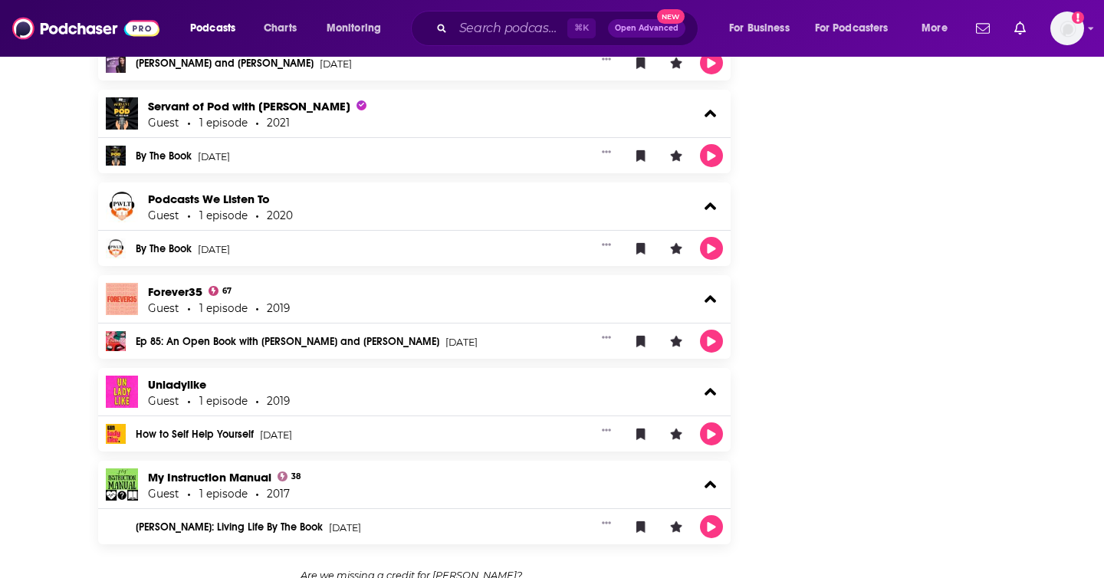
scroll to position [3393, 0]
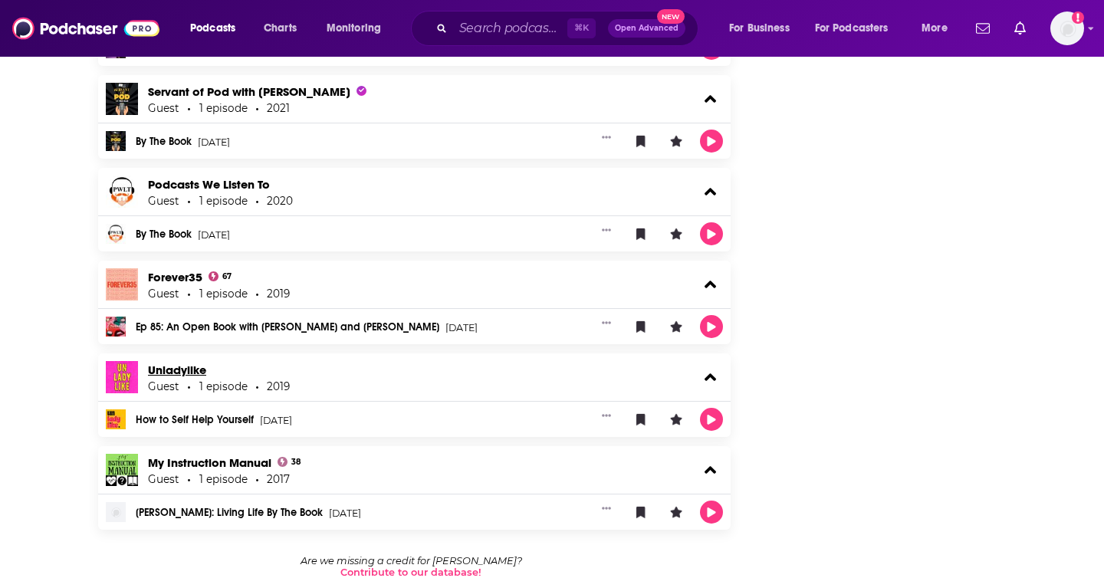
click at [188, 367] on link "Unladylike" at bounding box center [177, 370] width 58 height 15
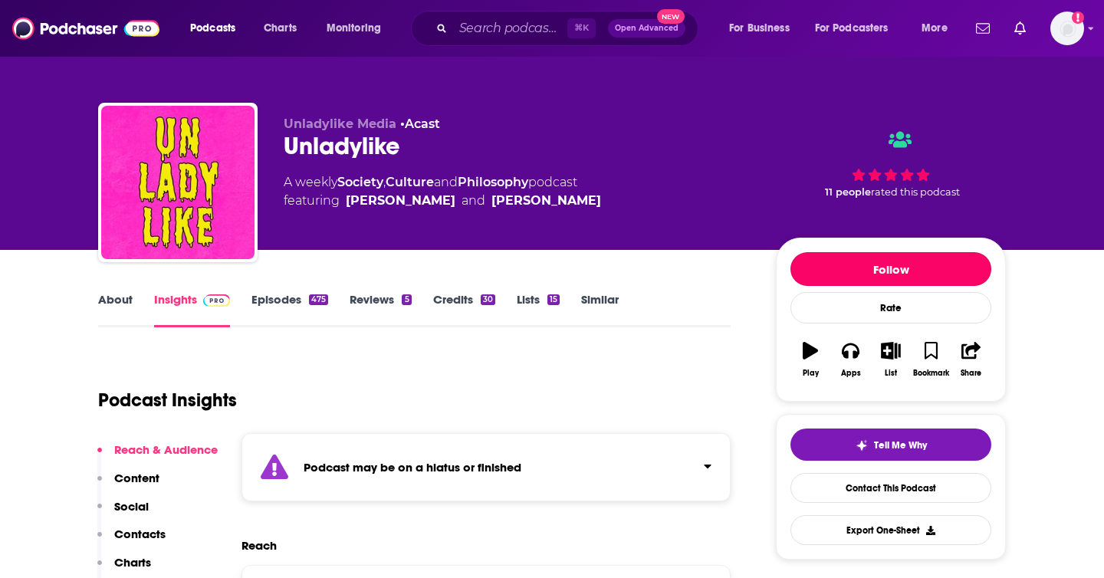
drag, startPoint x: 883, startPoint y: 262, endPoint x: 352, endPoint y: 291, distance: 531.5
click at [328, 296] on div "Episodes 475" at bounding box center [301, 309] width 98 height 35
click at [311, 298] on div "475" at bounding box center [318, 299] width 19 height 11
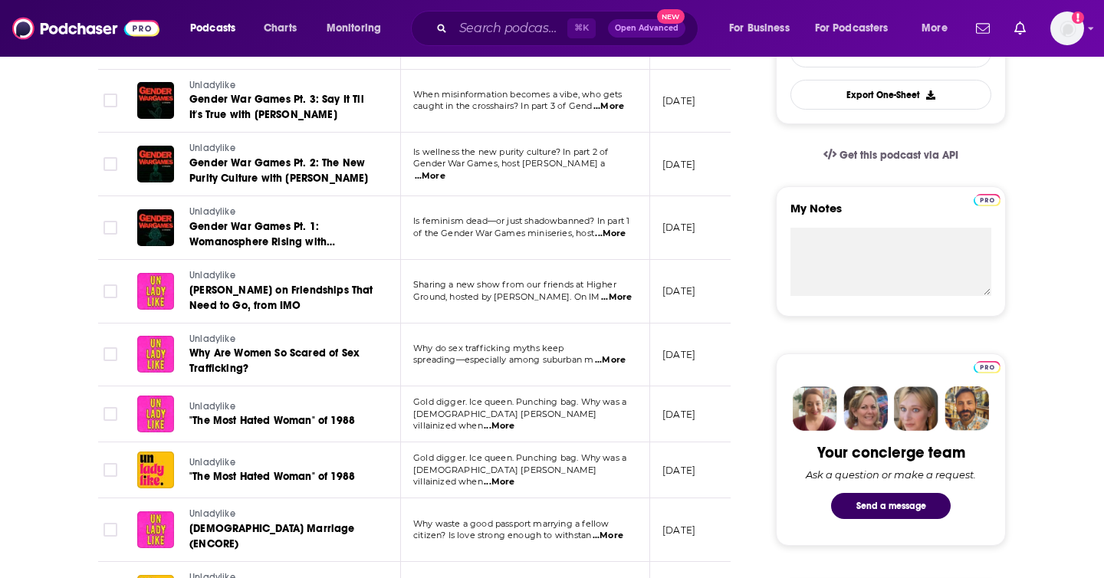
scroll to position [468, 0]
